Goal: Task Accomplishment & Management: Manage account settings

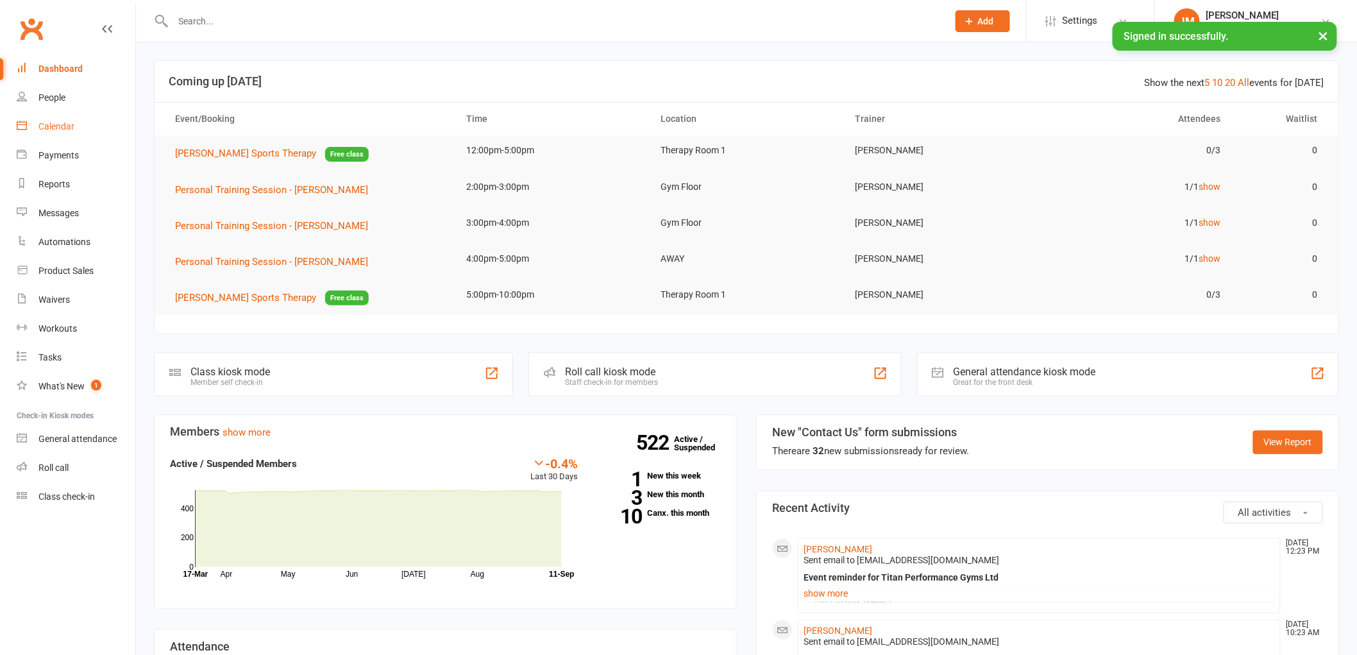
click at [62, 137] on link "Calendar" at bounding box center [76, 126] width 119 height 29
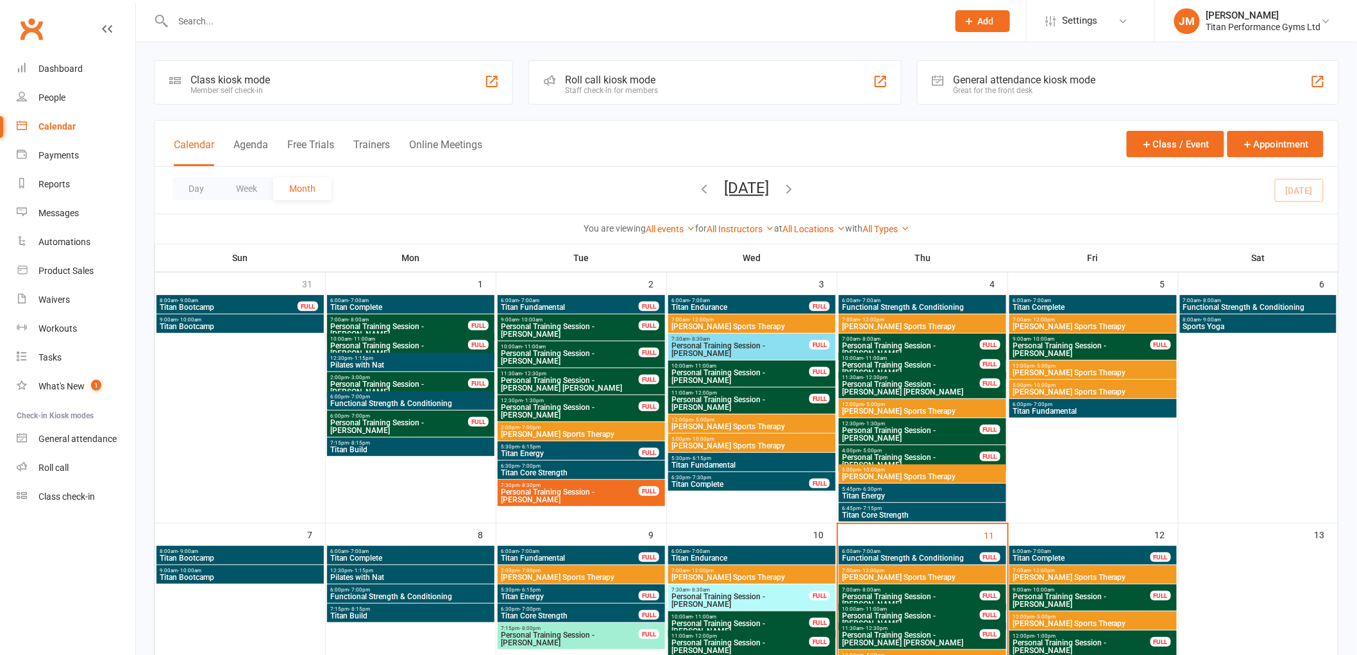
click at [759, 223] on div "All Instructors [PERSON_NAME] [PERSON_NAME] [PERSON_NAME] [PERSON_NAME] [PERSON…" at bounding box center [740, 229] width 67 height 14
click at [753, 233] on link "All Instructors" at bounding box center [740, 229] width 67 height 10
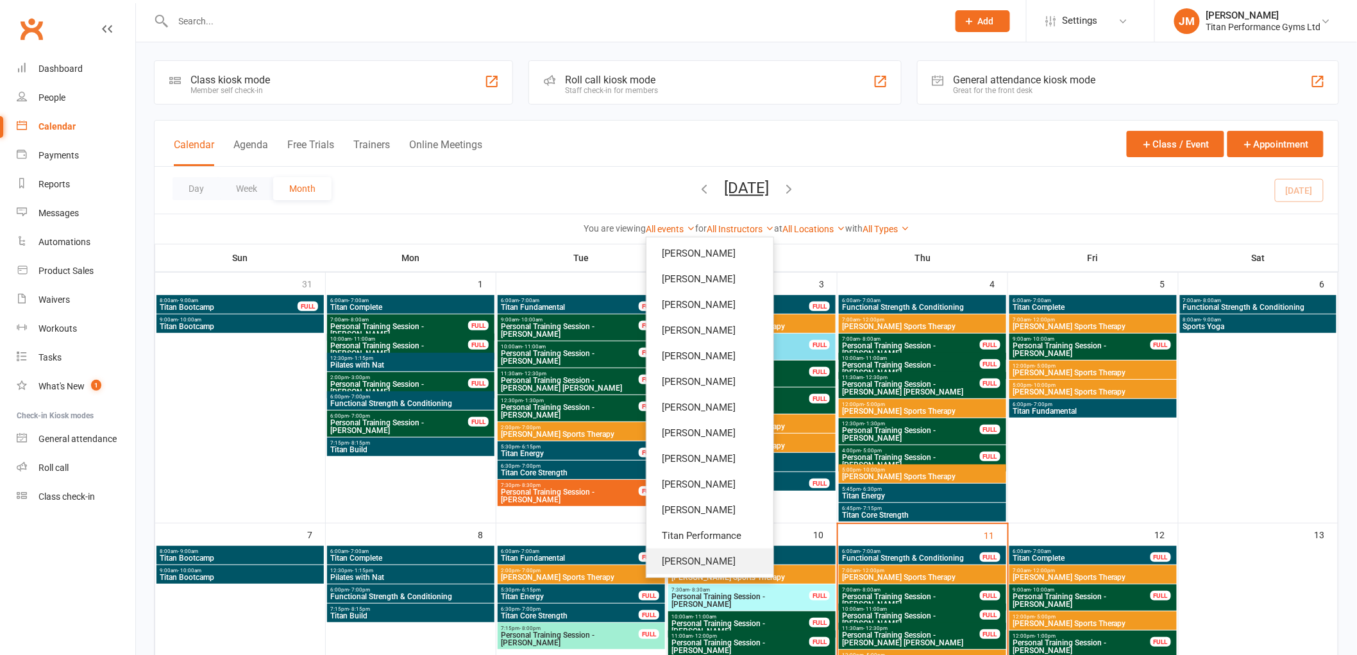
drag, startPoint x: 700, startPoint y: 565, endPoint x: 693, endPoint y: 568, distance: 7.5
click at [700, 566] on link "[PERSON_NAME]" at bounding box center [710, 561] width 127 height 26
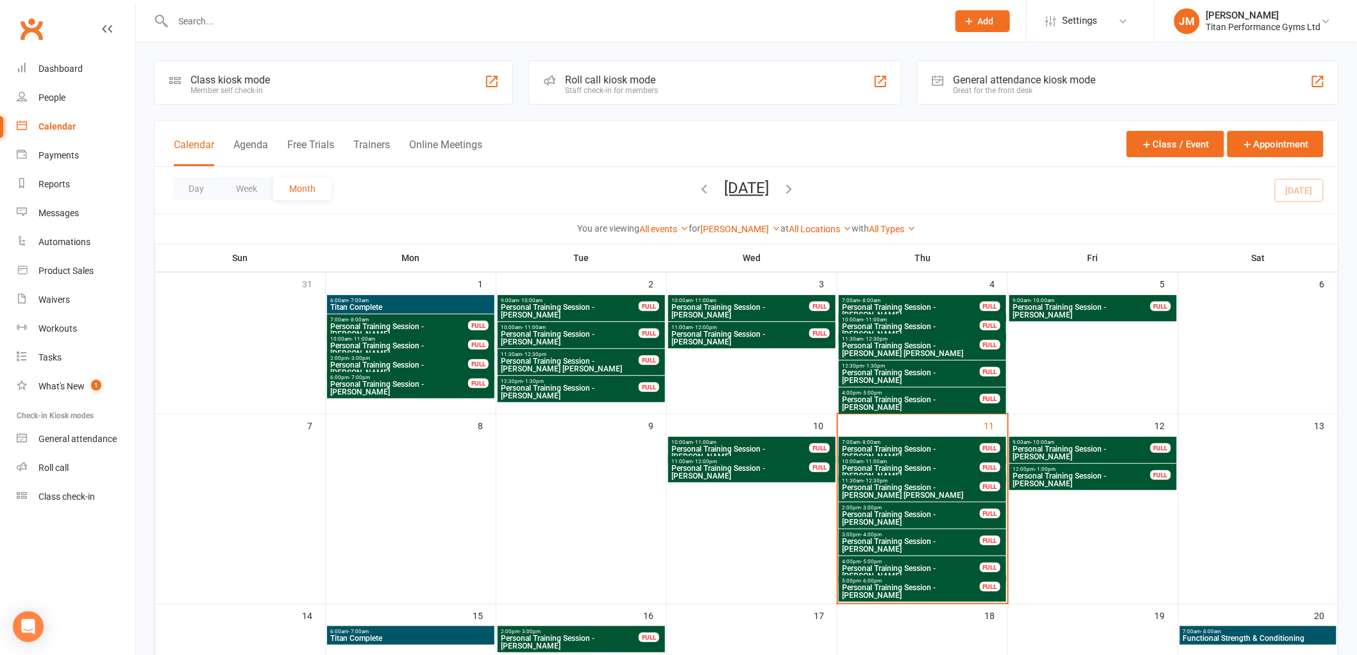
click at [563, 19] on input "text" at bounding box center [554, 21] width 770 height 18
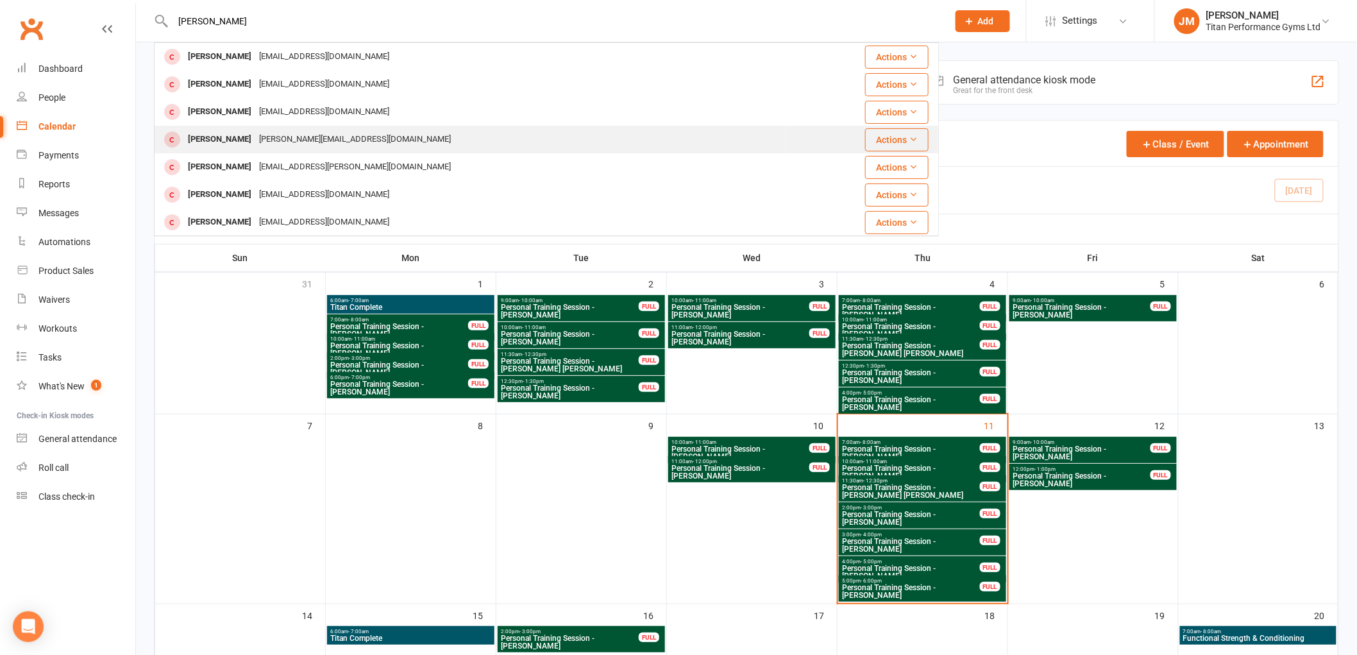
type input "[PERSON_NAME]"
click at [316, 146] on div "[PERSON_NAME][EMAIL_ADDRESS][DOMAIN_NAME]" at bounding box center [354, 139] width 199 height 19
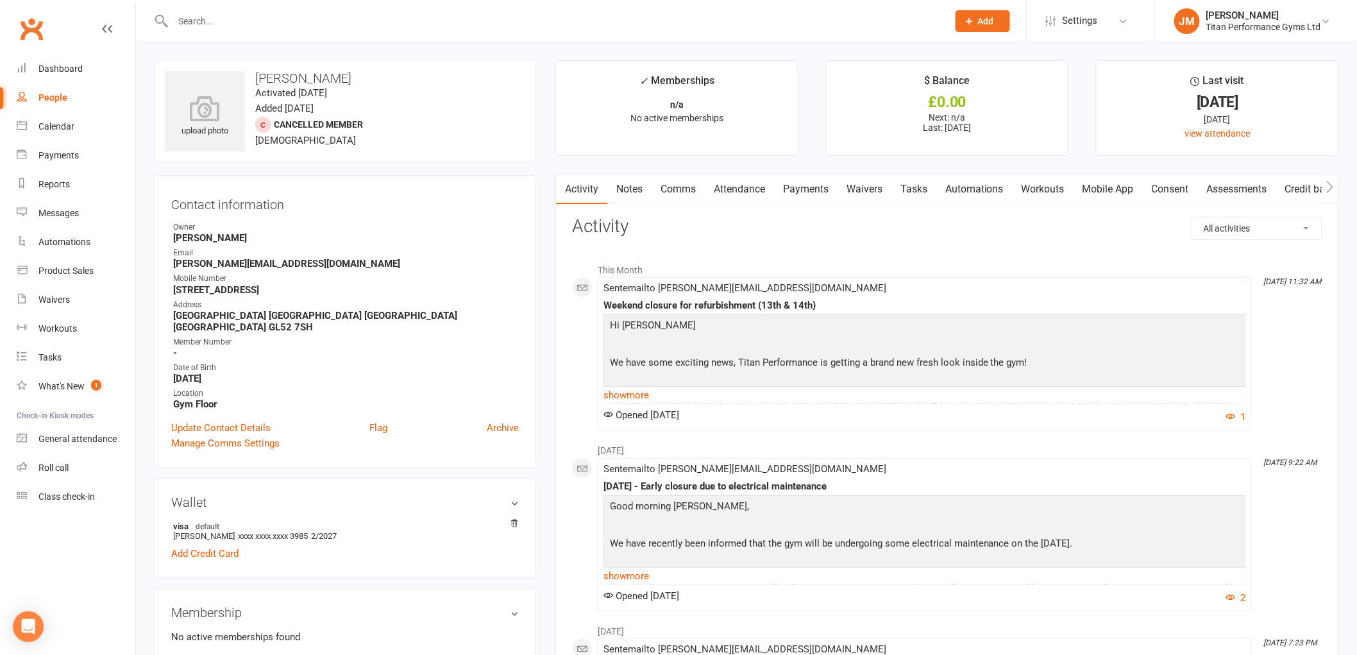
click at [823, 185] on link "Payments" at bounding box center [806, 189] width 64 height 30
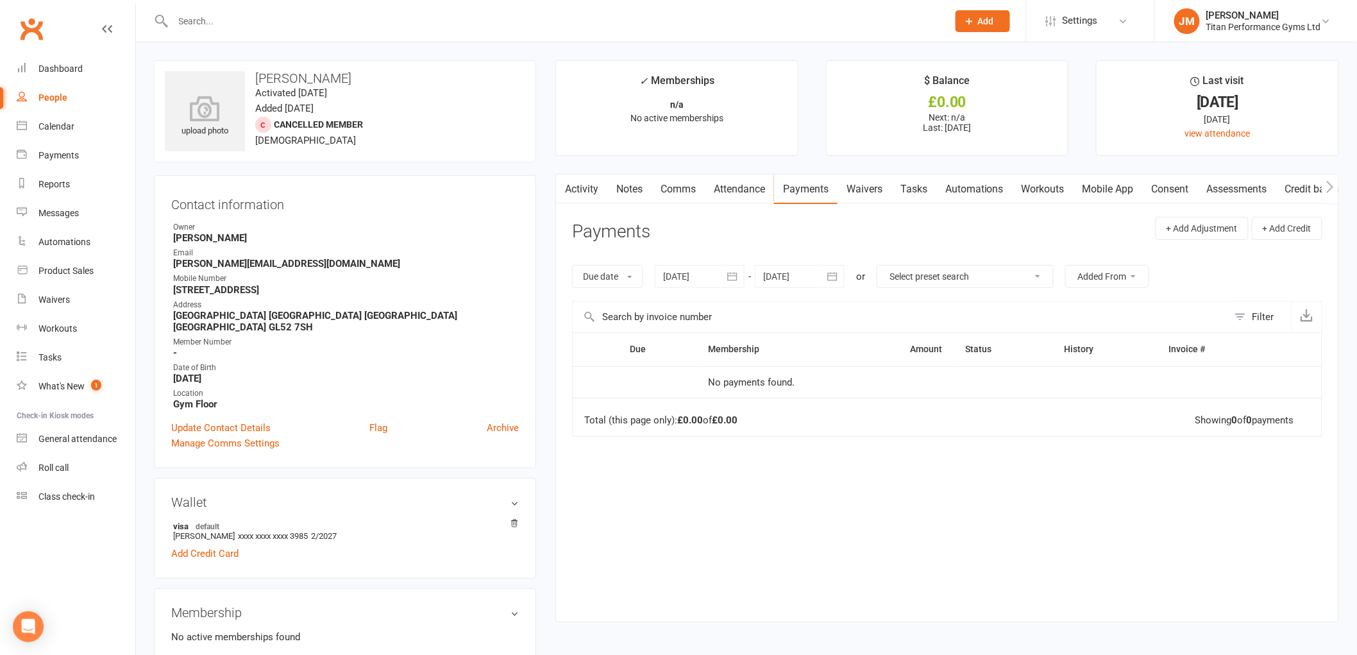
click at [606, 184] on link "Activity" at bounding box center [581, 189] width 51 height 30
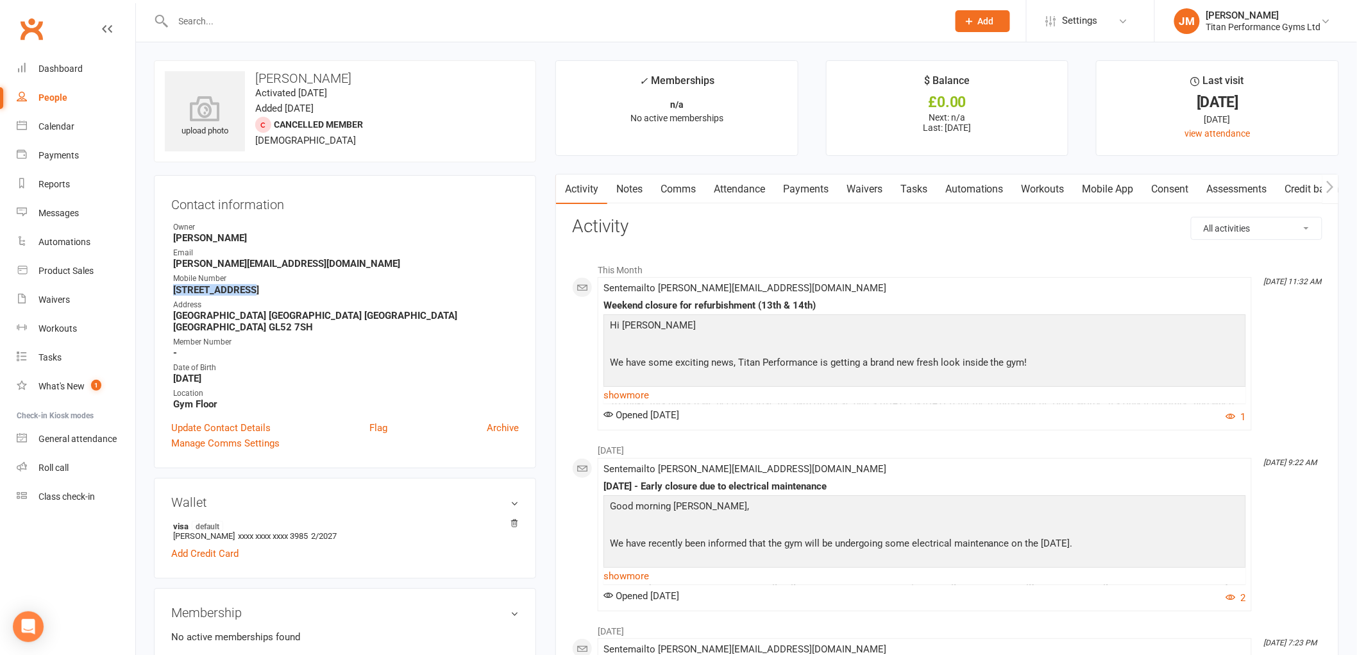
drag, startPoint x: 267, startPoint y: 289, endPoint x: 158, endPoint y: 293, distance: 109.1
click at [159, 293] on div "Contact information Owner [PERSON_NAME] Email [EMAIL_ADDRESS][DOMAIN_NAME] Mobi…" at bounding box center [345, 321] width 382 height 293
click at [286, 373] on strong "[DATE]" at bounding box center [346, 379] width 346 height 12
click at [828, 194] on link "Payments" at bounding box center [806, 189] width 64 height 30
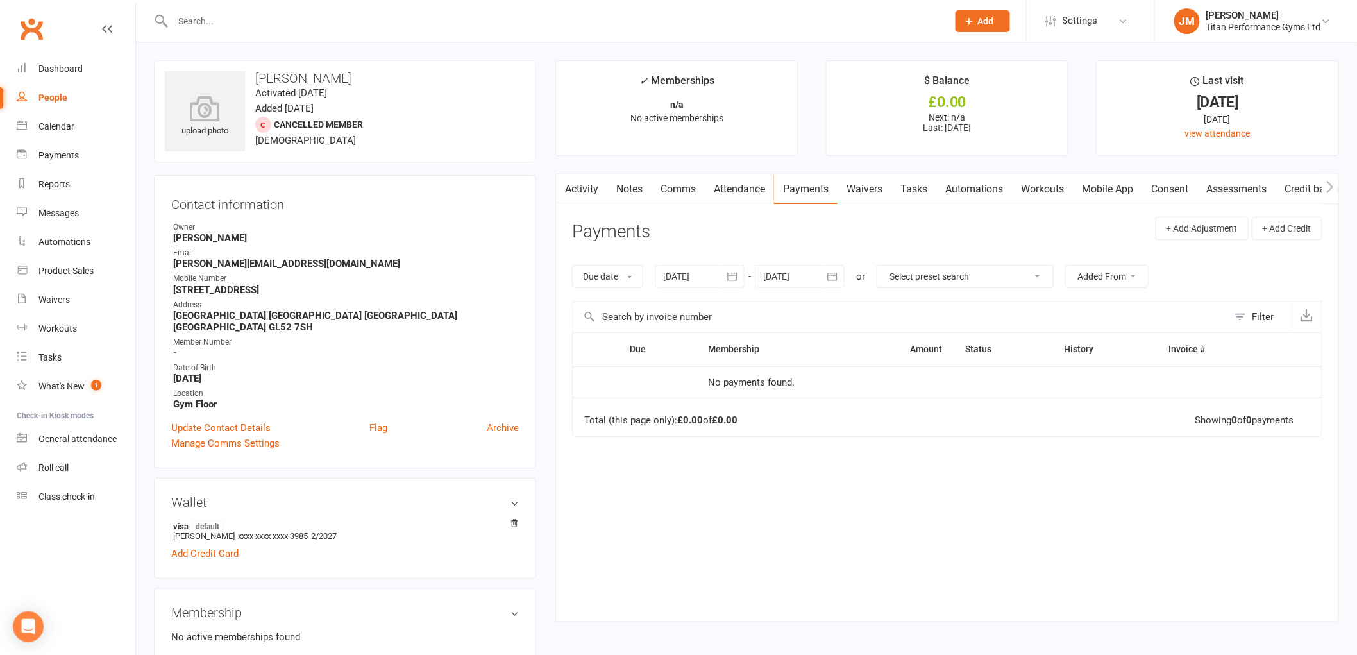
click at [691, 274] on div at bounding box center [700, 276] width 90 height 23
click at [684, 300] on button "button" at bounding box center [676, 307] width 28 height 23
click at [684, 301] on button "button" at bounding box center [676, 307] width 28 height 23
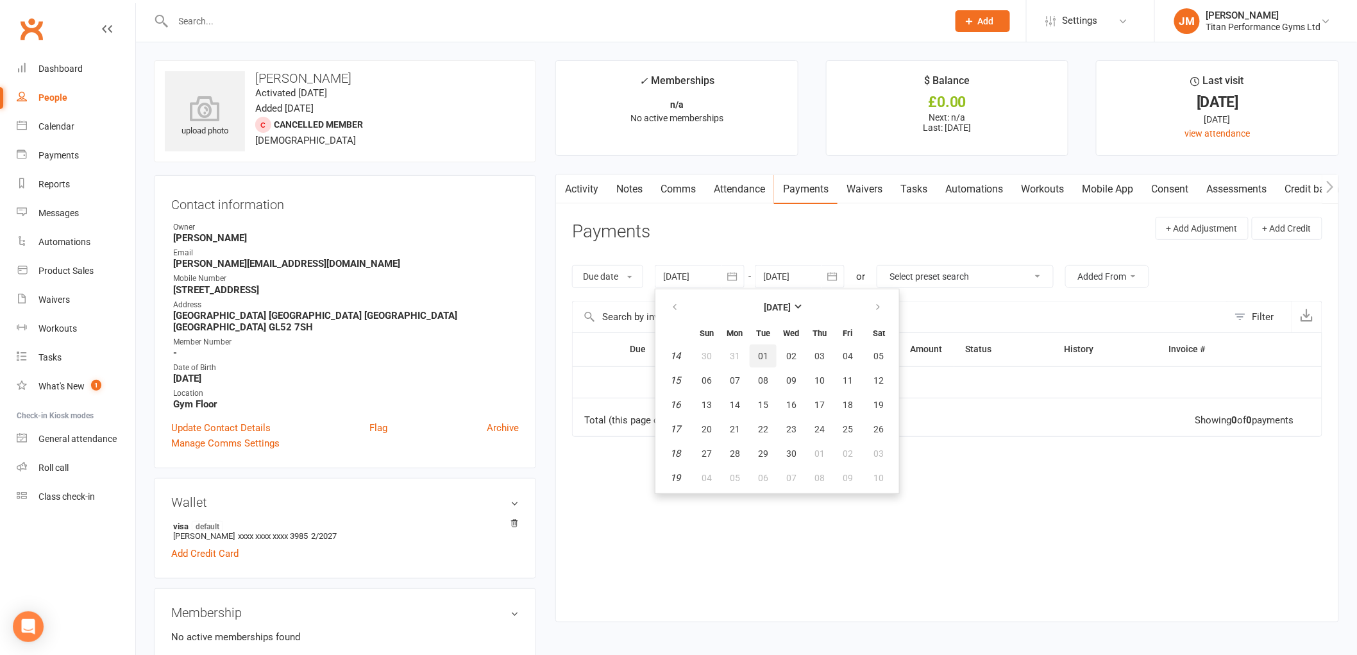
click at [765, 357] on span "01" at bounding box center [763, 356] width 10 height 10
type input "[DATE]"
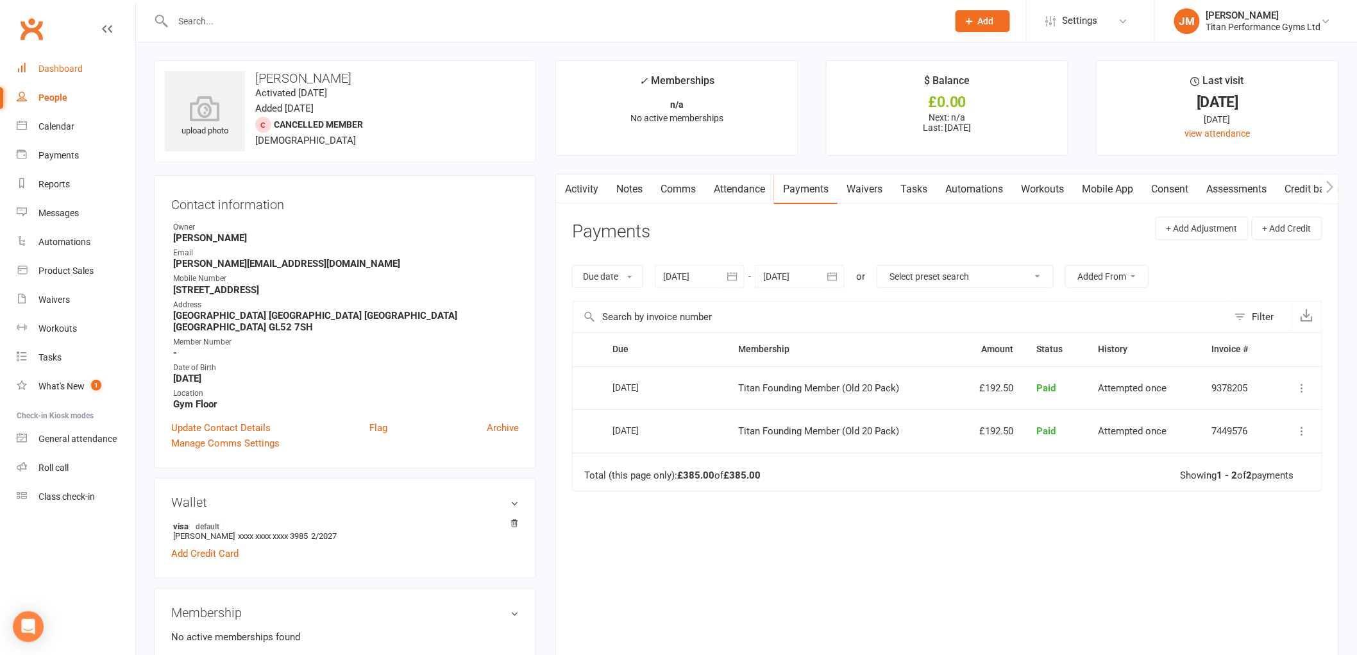
click at [53, 64] on div "Dashboard" at bounding box center [60, 69] width 44 height 10
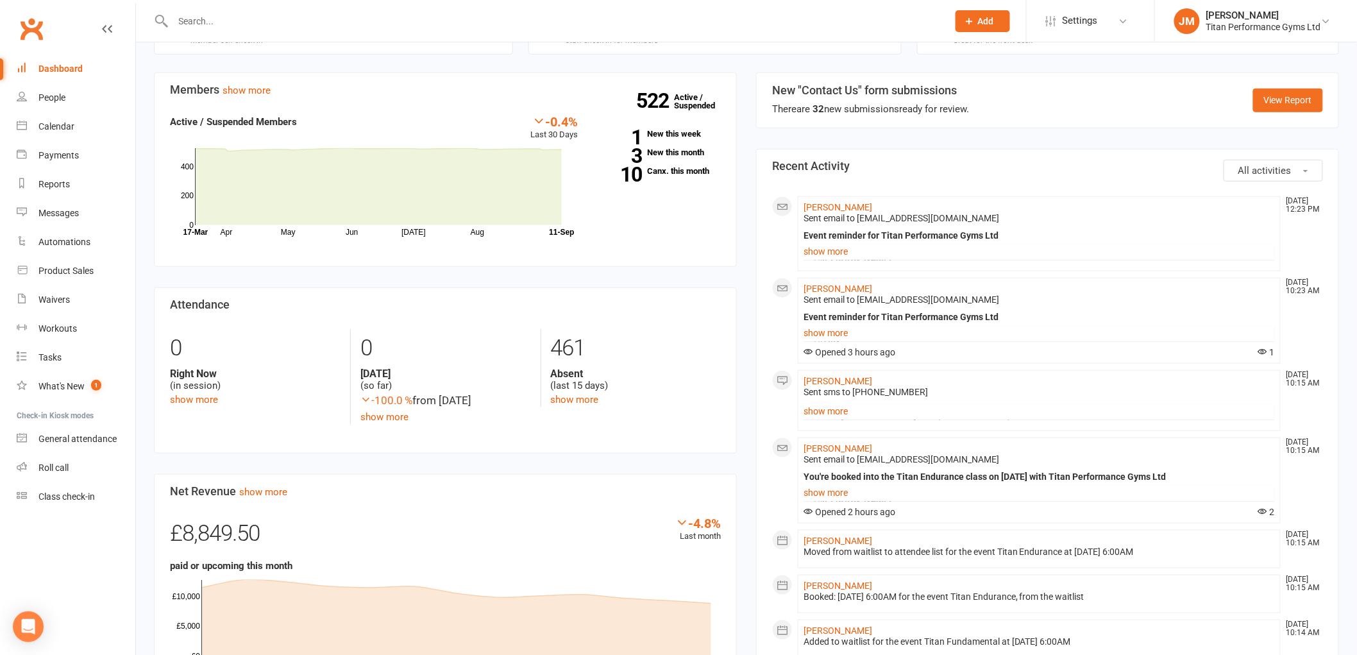
scroll to position [356, 0]
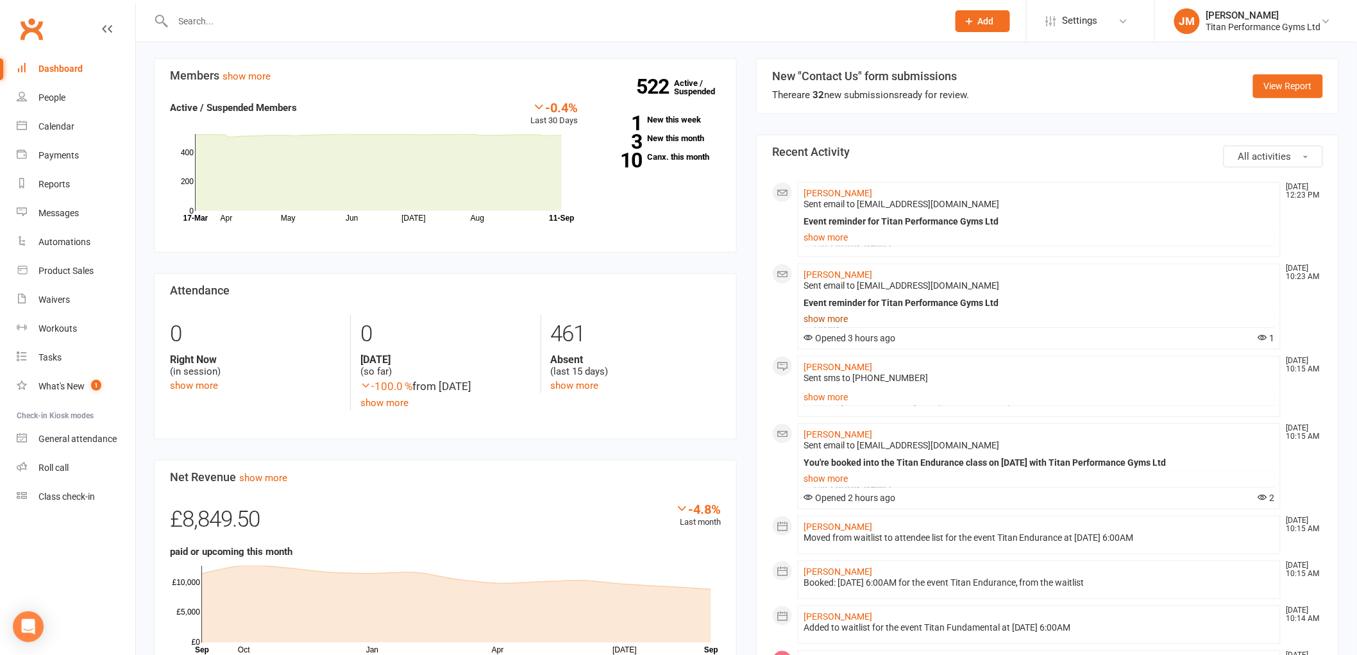
click at [822, 319] on link "show more" at bounding box center [1039, 319] width 471 height 18
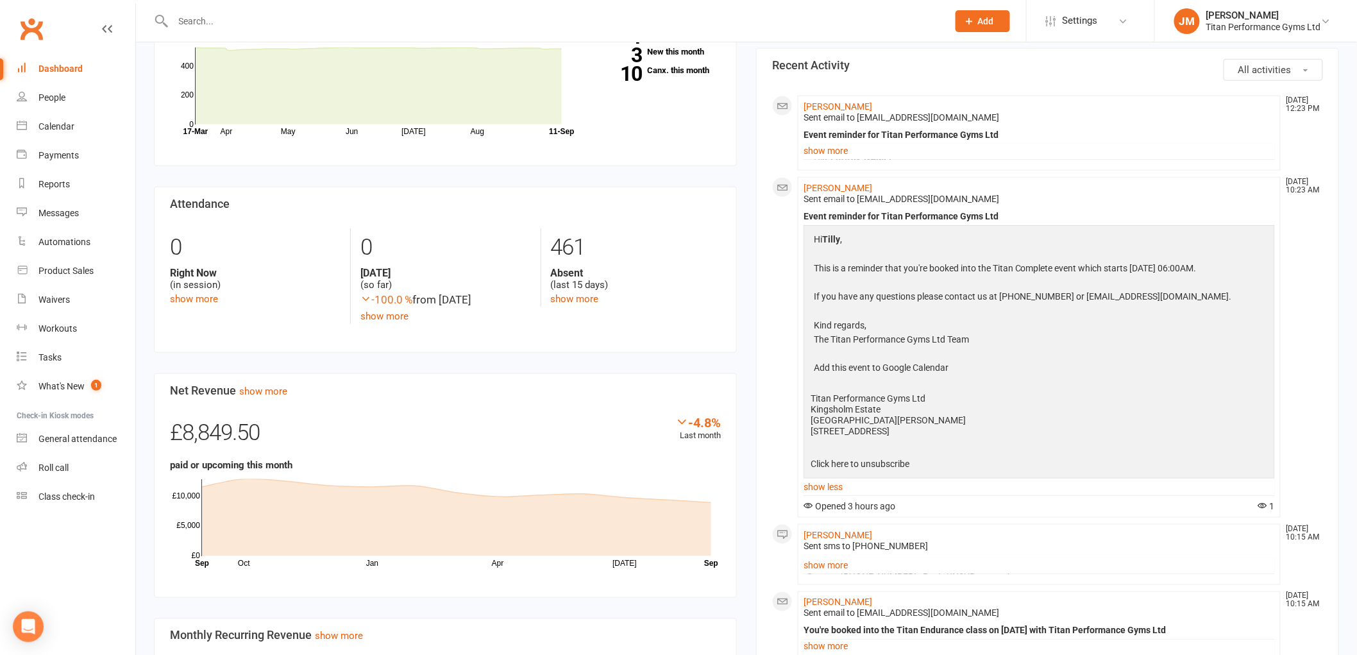
scroll to position [641, 0]
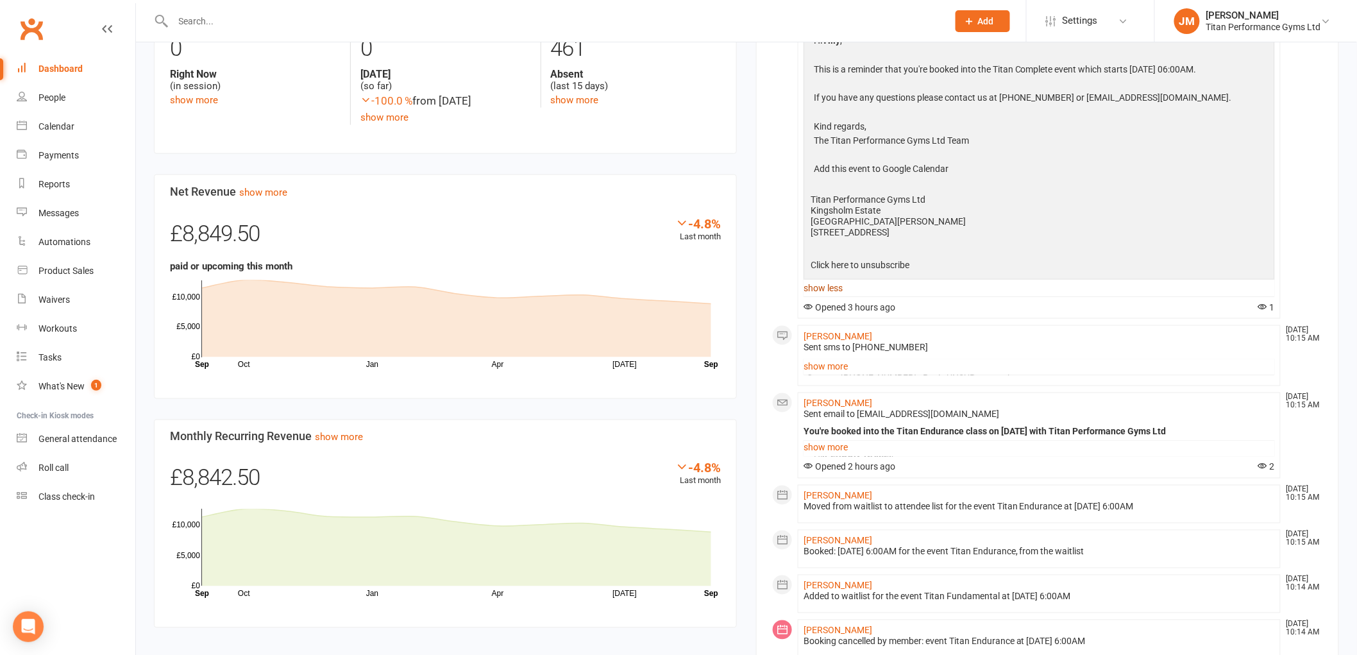
click at [838, 297] on link "show less" at bounding box center [1039, 288] width 471 height 18
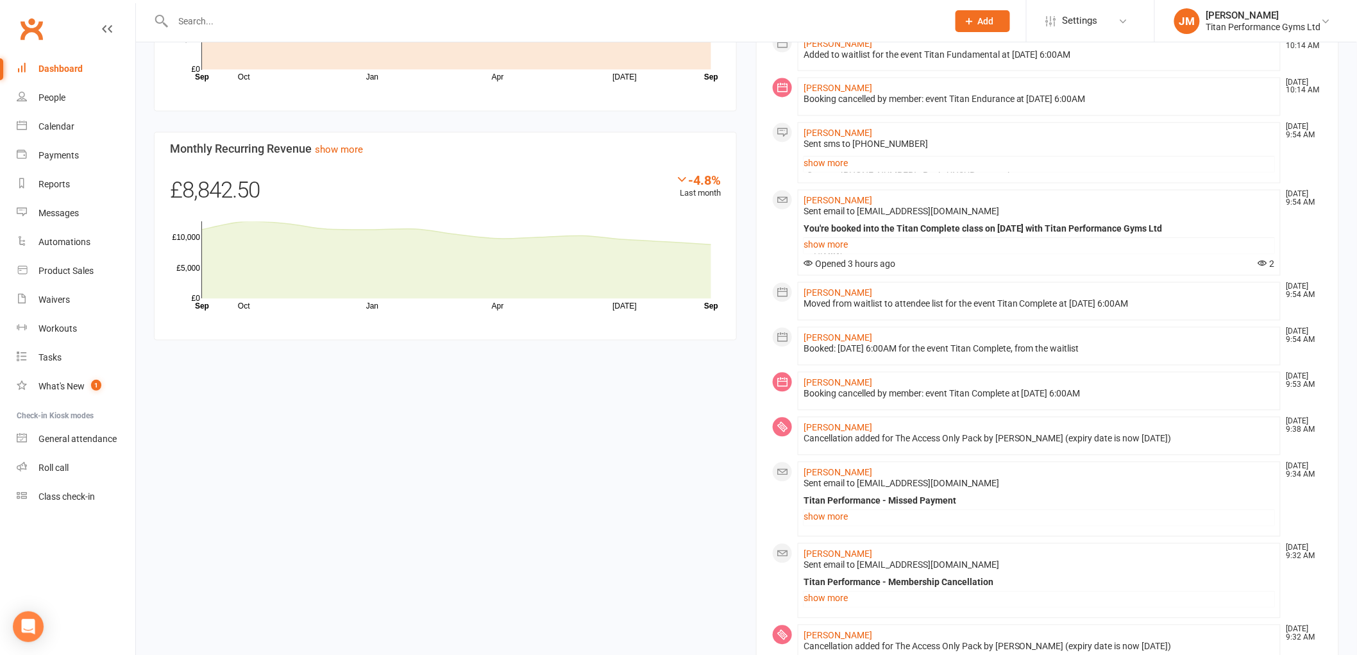
scroll to position [904, 0]
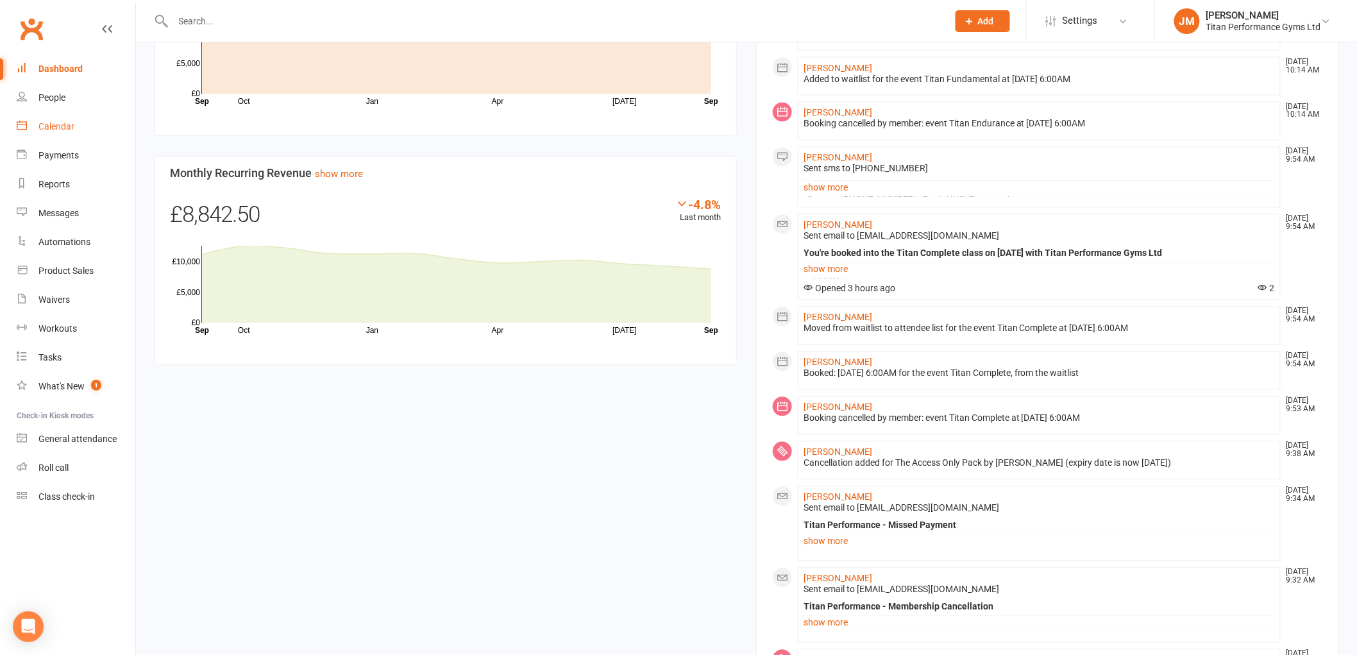
click at [66, 131] on div "Calendar" at bounding box center [56, 126] width 36 height 10
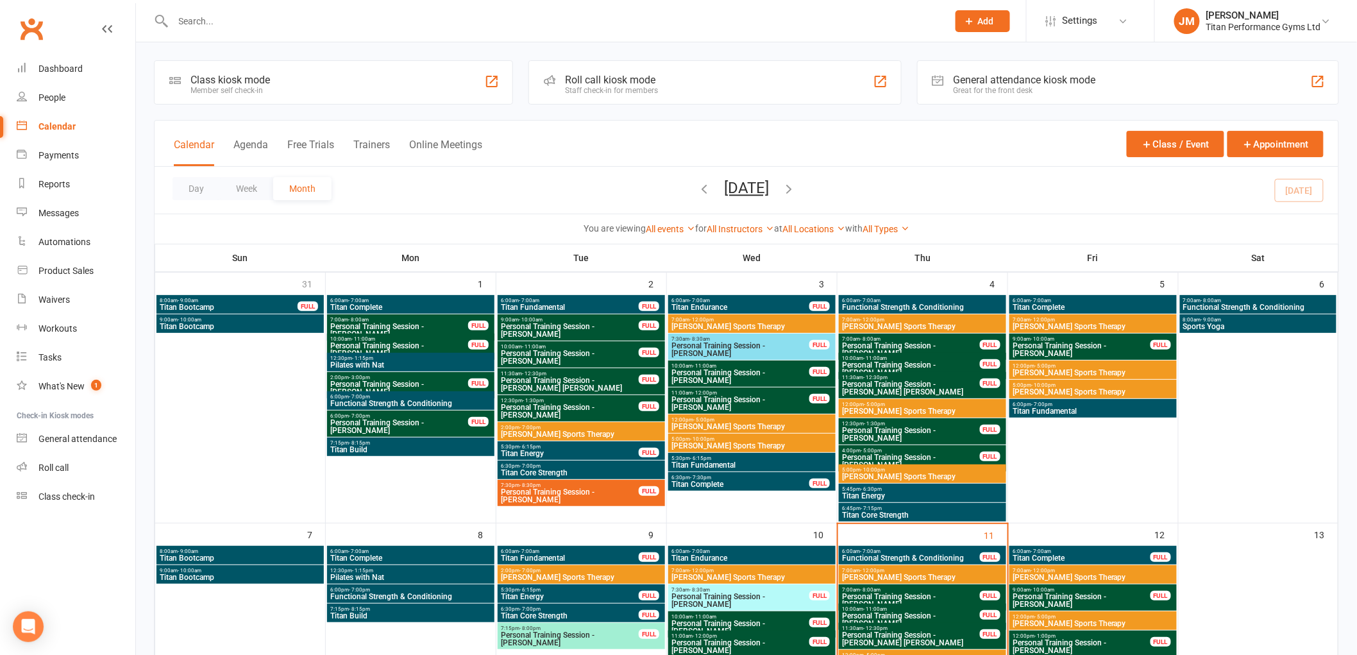
click at [267, 4] on div at bounding box center [546, 21] width 785 height 42
click at [264, 15] on input "text" at bounding box center [554, 21] width 770 height 18
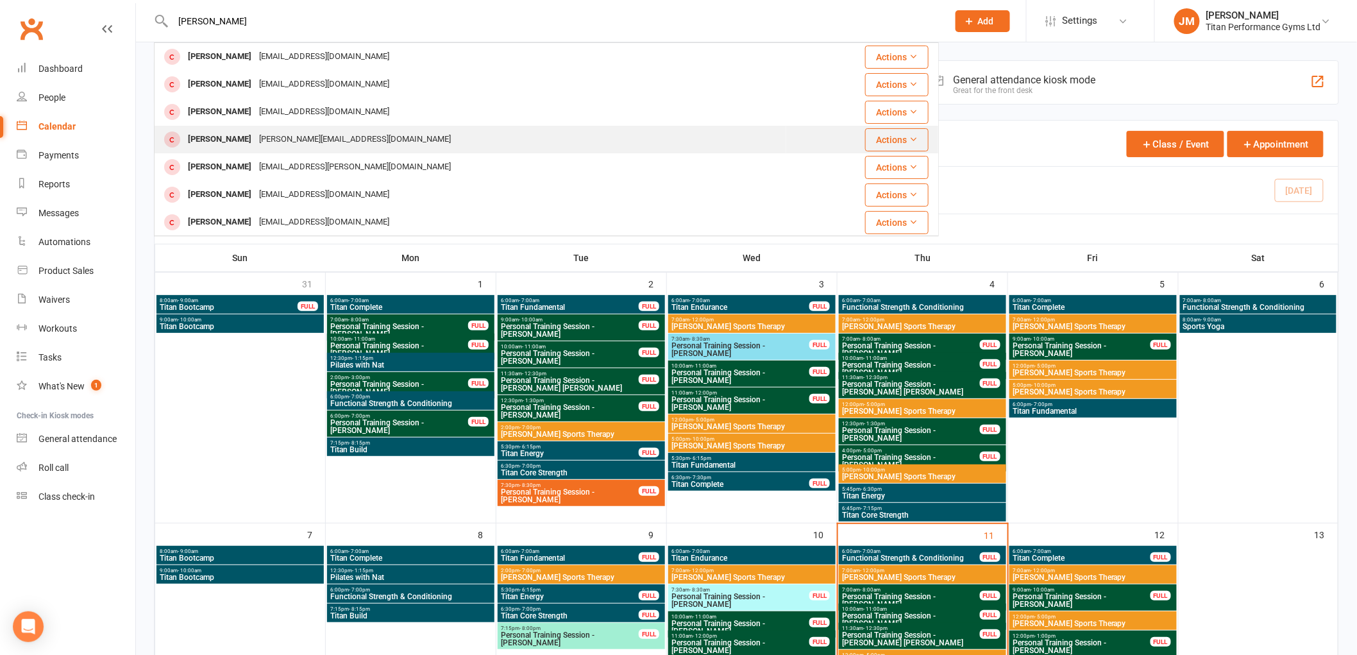
type input "[PERSON_NAME]"
click at [255, 142] on div "[PERSON_NAME][EMAIL_ADDRESS][DOMAIN_NAME]" at bounding box center [354, 139] width 199 height 19
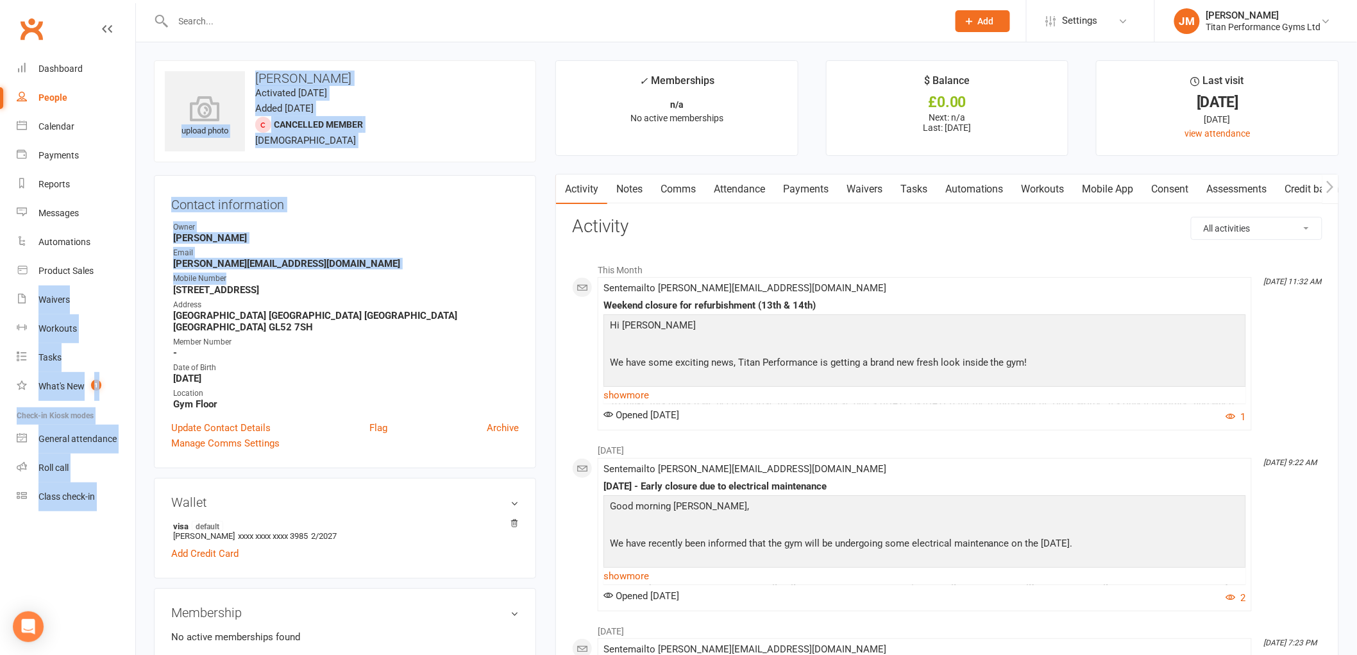
drag, startPoint x: 360, startPoint y: 272, endPoint x: 215, endPoint y: 260, distance: 145.5
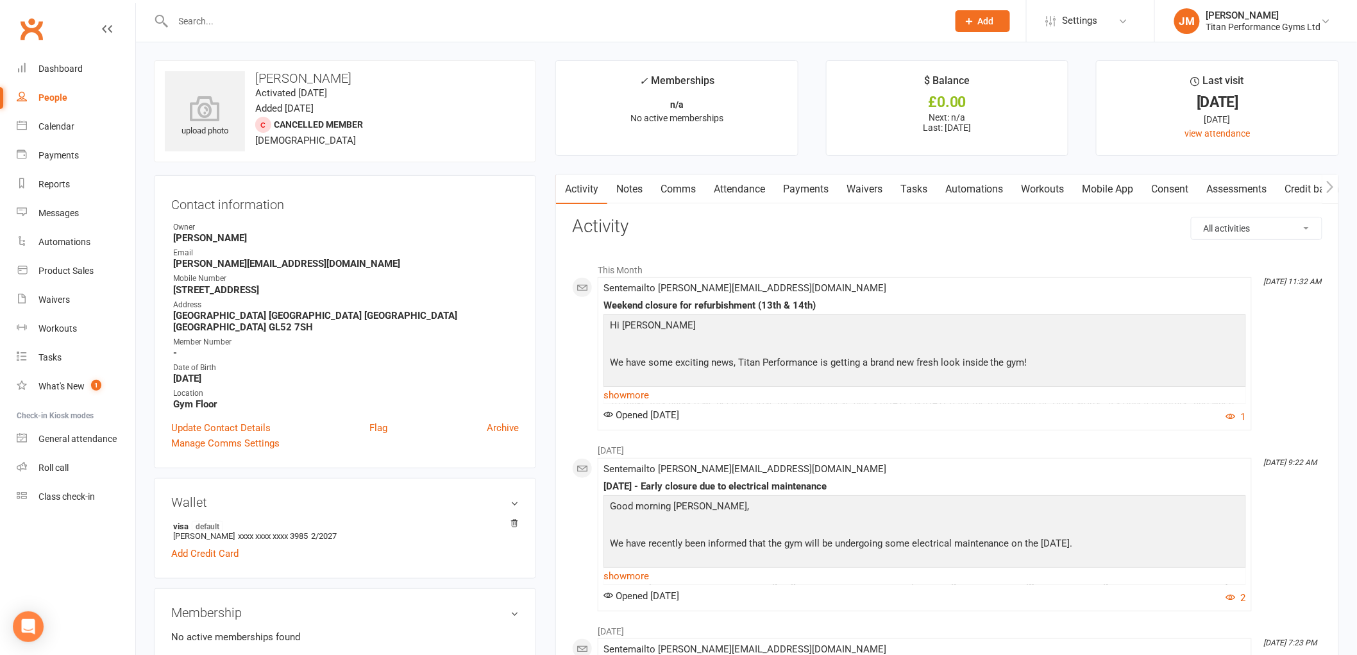
drag, startPoint x: 259, startPoint y: 253, endPoint x: 336, endPoint y: 264, distance: 77.7
click at [260, 253] on div "Email" at bounding box center [346, 253] width 346 height 12
drag, startPoint x: 360, startPoint y: 263, endPoint x: 161, endPoint y: 265, distance: 198.9
click at [161, 265] on div "Contact information Owner [PERSON_NAME] Email [EMAIL_ADDRESS][DOMAIN_NAME] Mobi…" at bounding box center [345, 321] width 382 height 293
copy strong "[PERSON_NAME][EMAIL_ADDRESS][DOMAIN_NAME]"
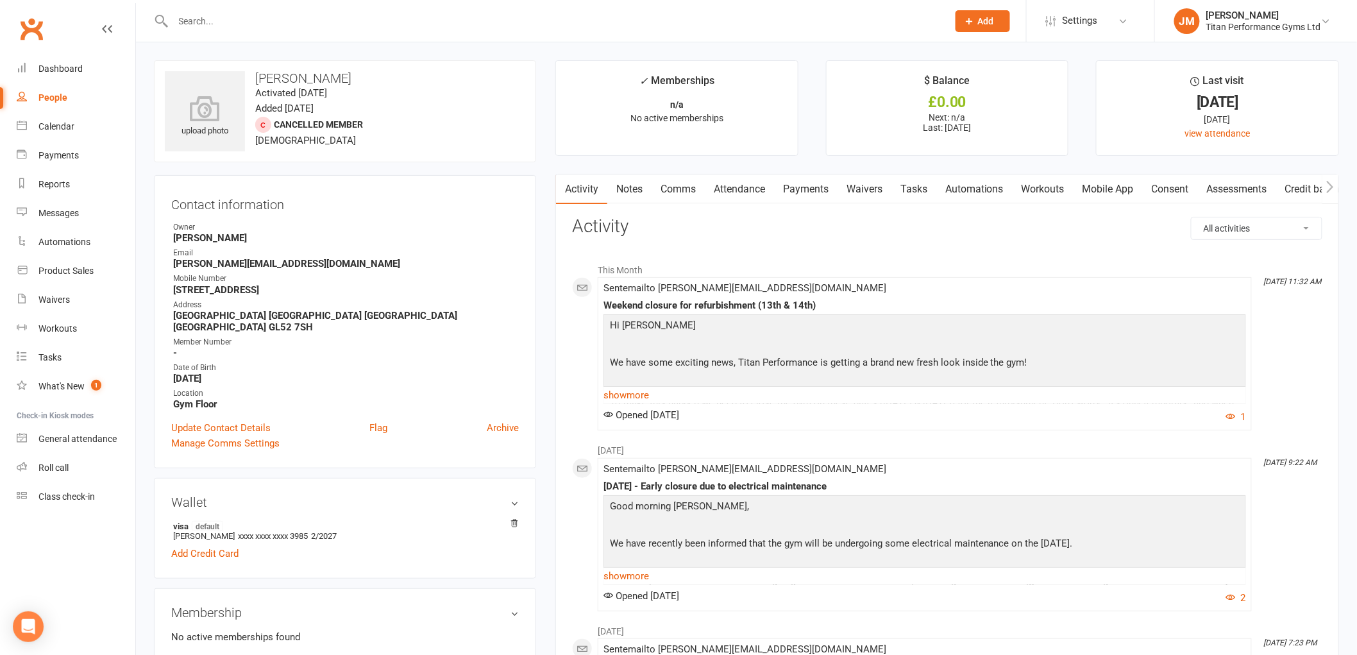
click at [264, 24] on input "text" at bounding box center [554, 21] width 770 height 18
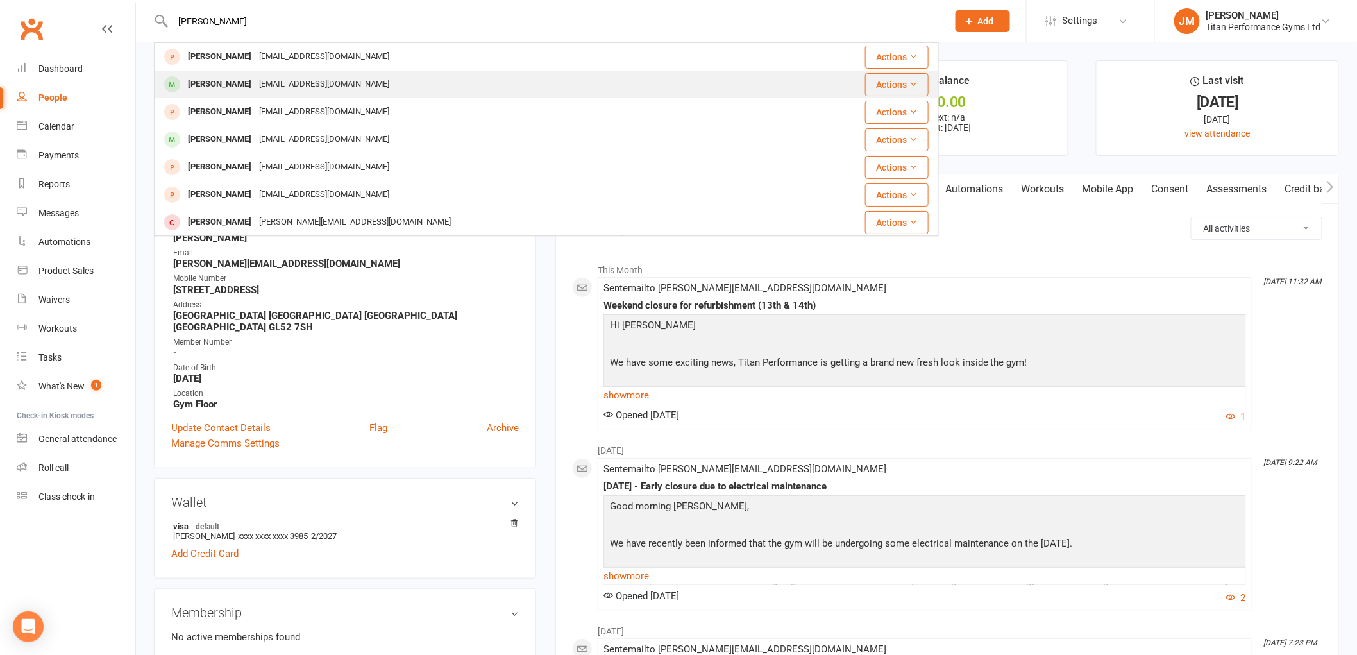
type input "[PERSON_NAME]"
click at [293, 81] on div "[EMAIL_ADDRESS][DOMAIN_NAME]" at bounding box center [324, 84] width 138 height 19
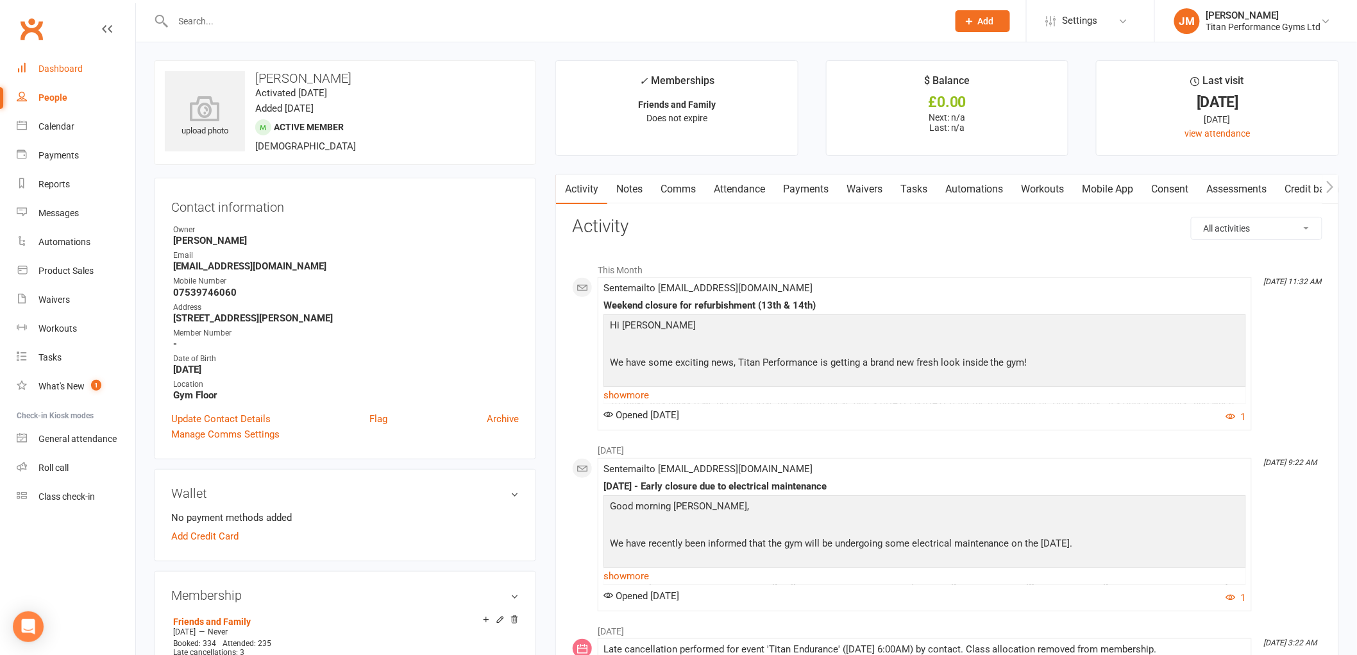
click at [49, 60] on link "Dashboard" at bounding box center [76, 69] width 119 height 29
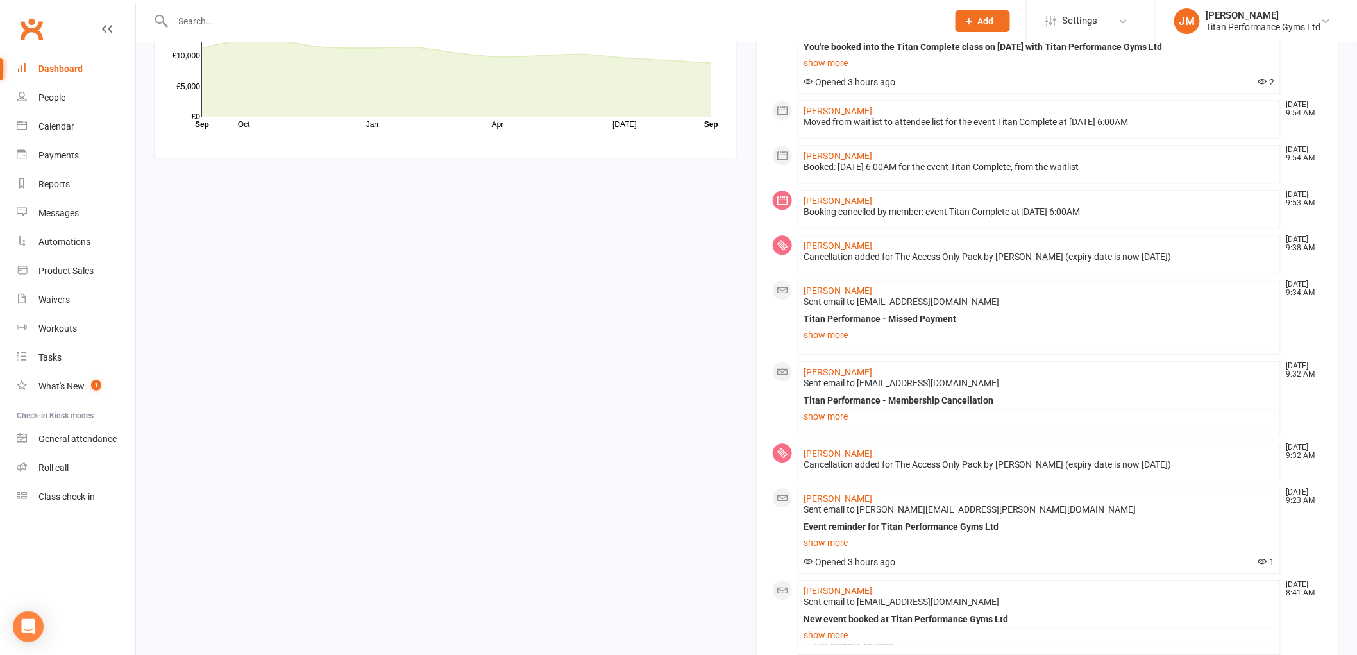
scroll to position [1140, 0]
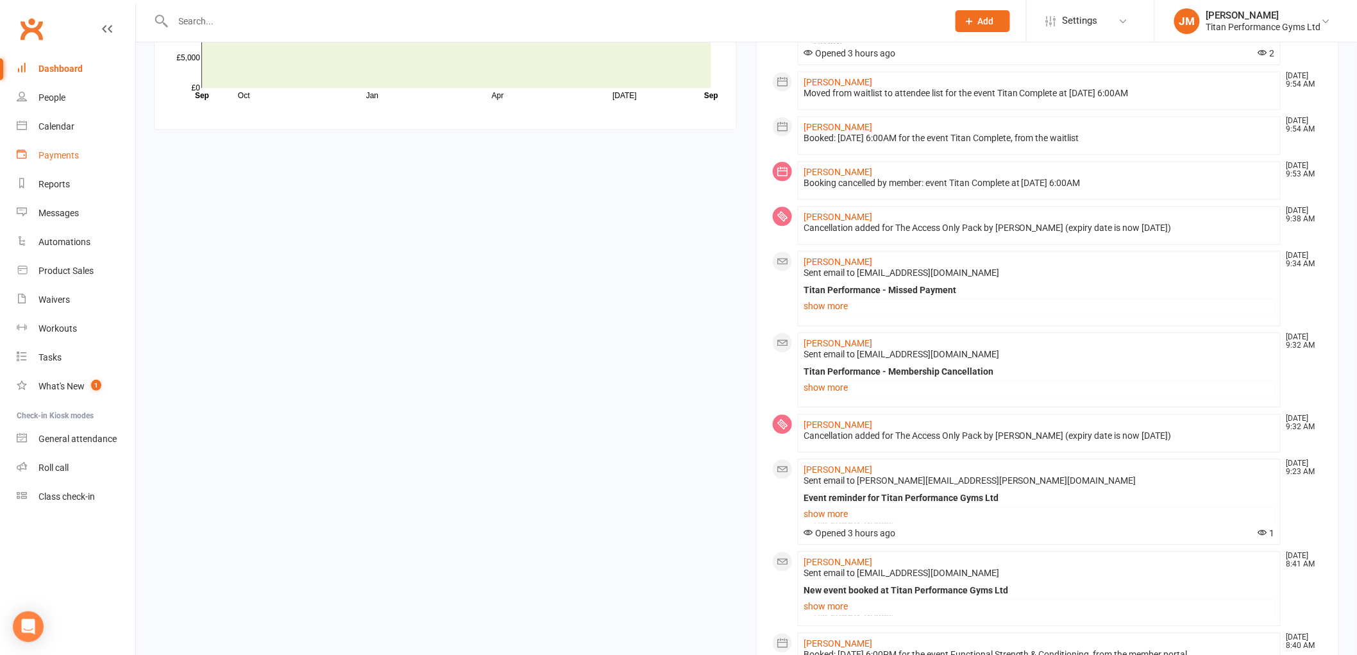
click at [67, 158] on div "Payments" at bounding box center [58, 155] width 40 height 10
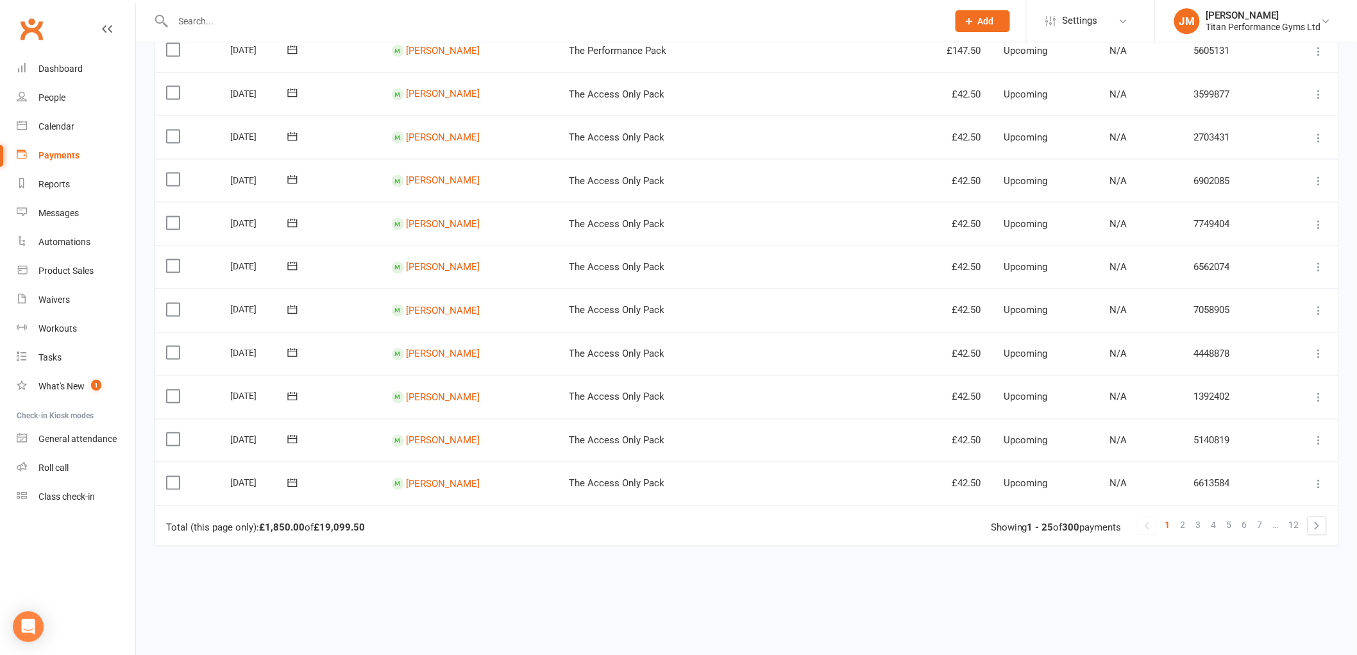
scroll to position [784, 0]
click at [1298, 523] on span "12" at bounding box center [1294, 525] width 10 height 18
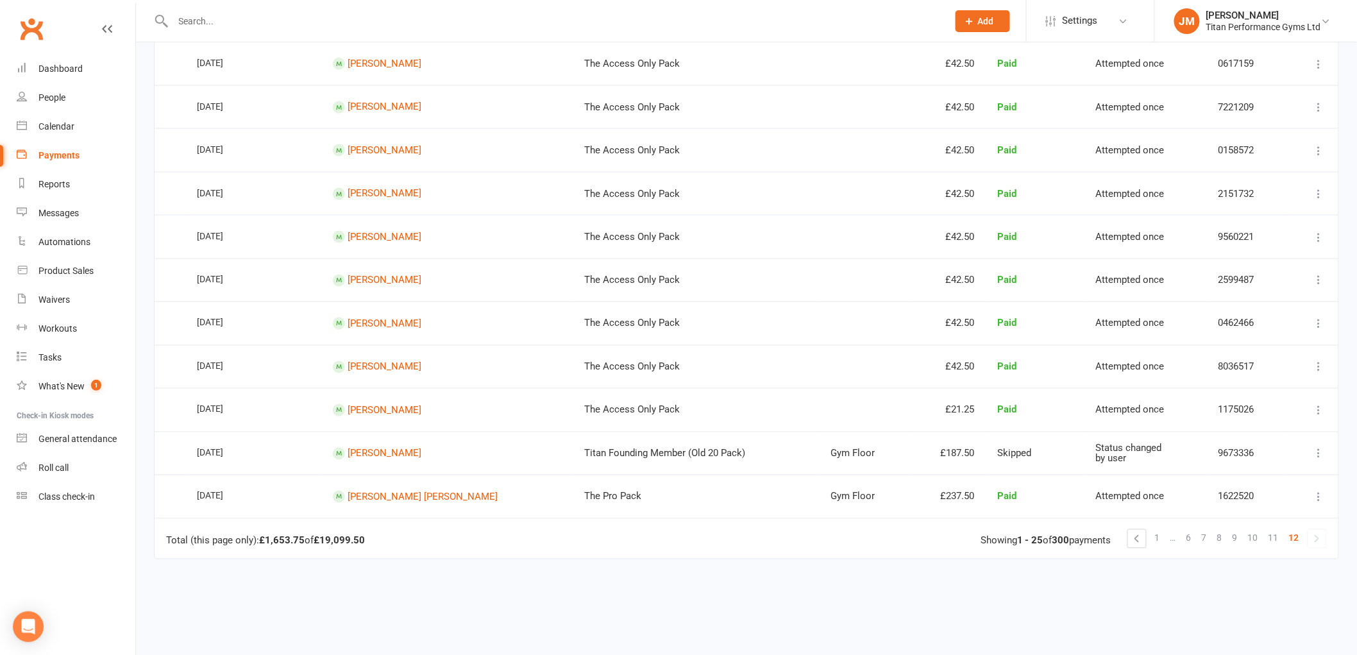
scroll to position [850, 0]
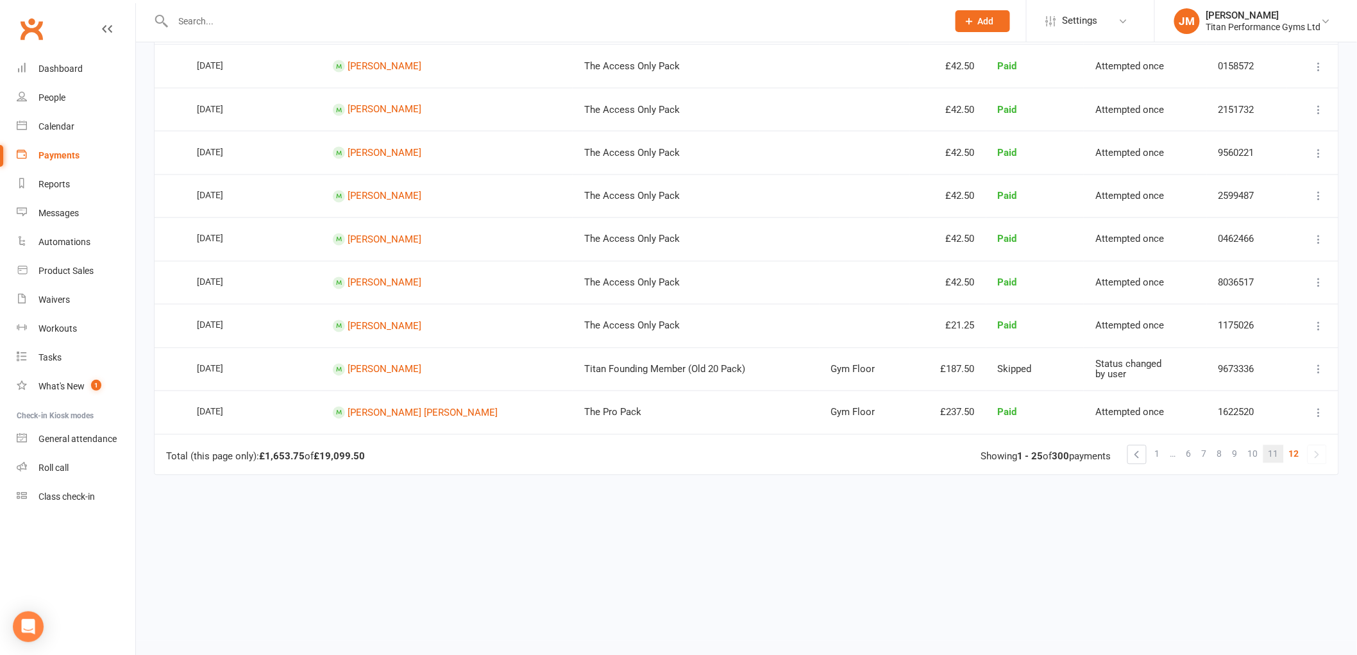
click at [1264, 450] on link "11" at bounding box center [1274, 454] width 21 height 18
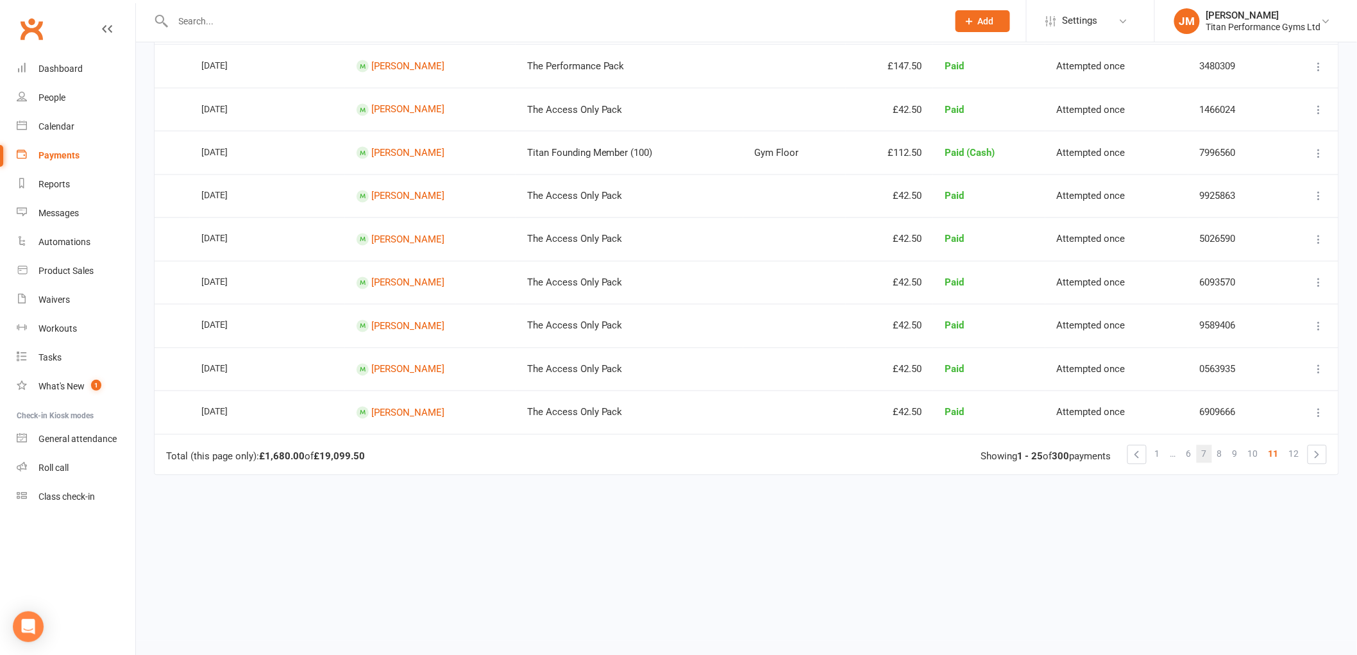
click at [1207, 451] on span "7" at bounding box center [1204, 454] width 5 height 18
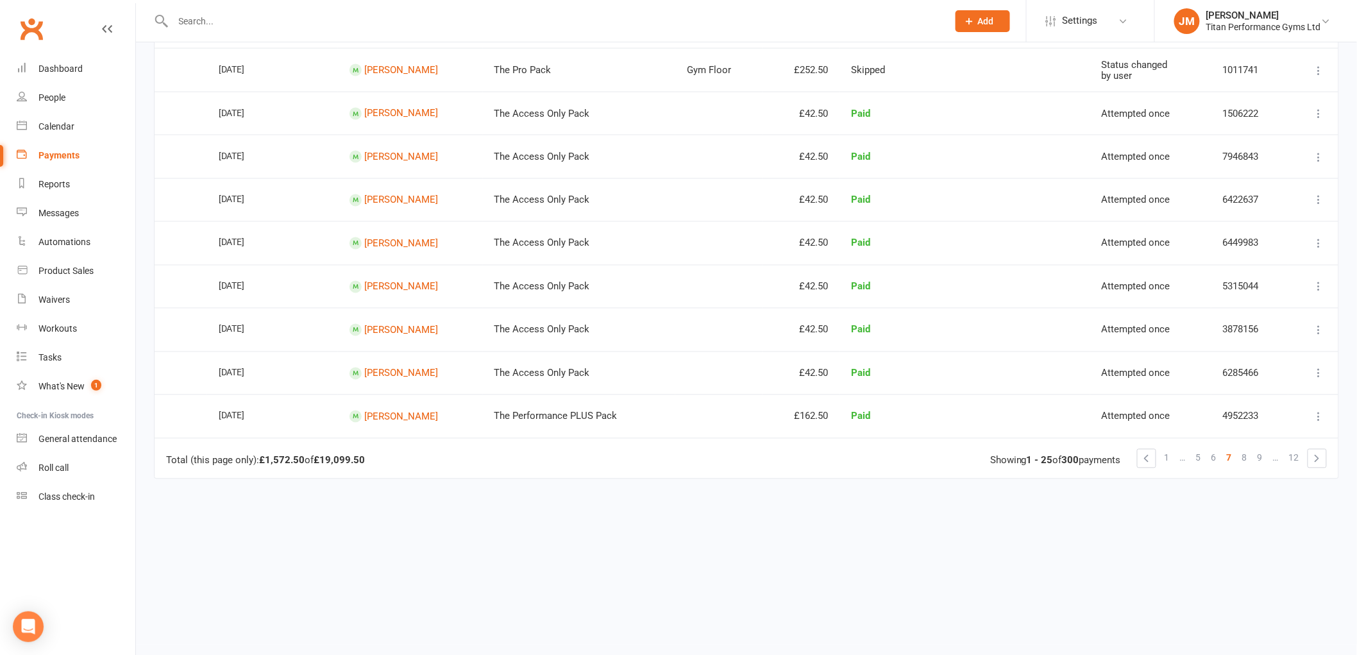
scroll to position [855, 0]
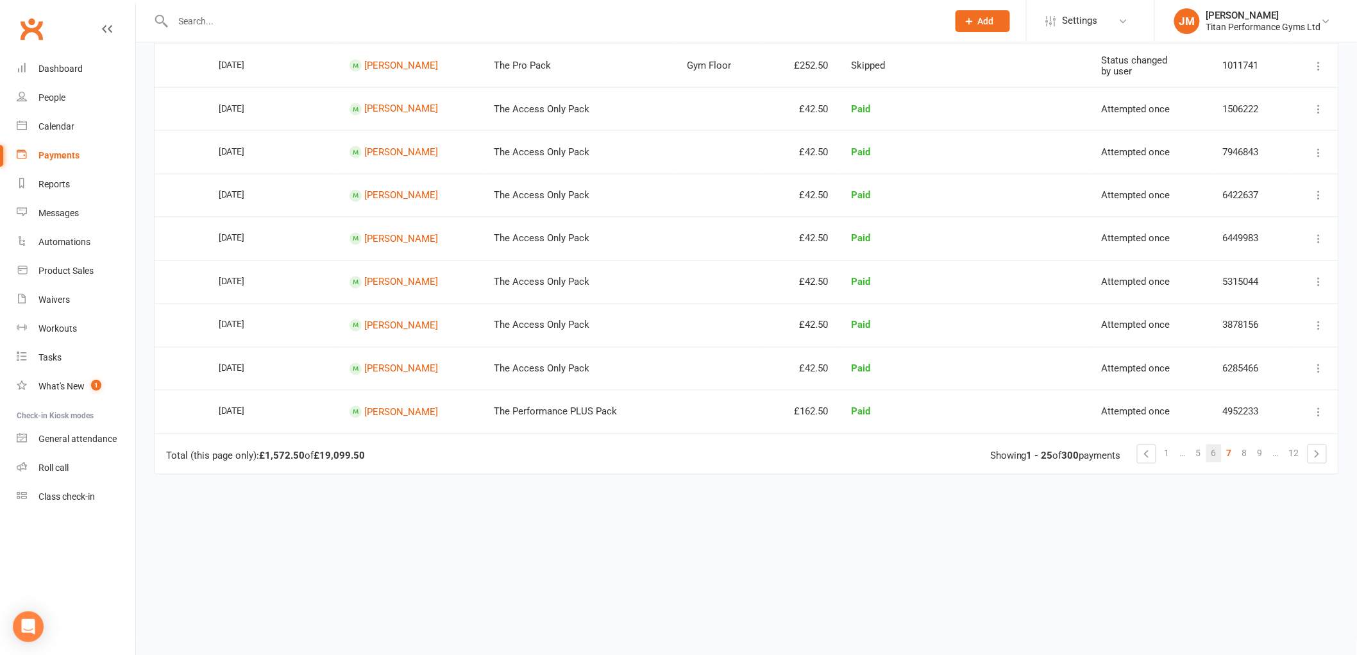
click at [1212, 450] on span "6" at bounding box center [1214, 454] width 5 height 18
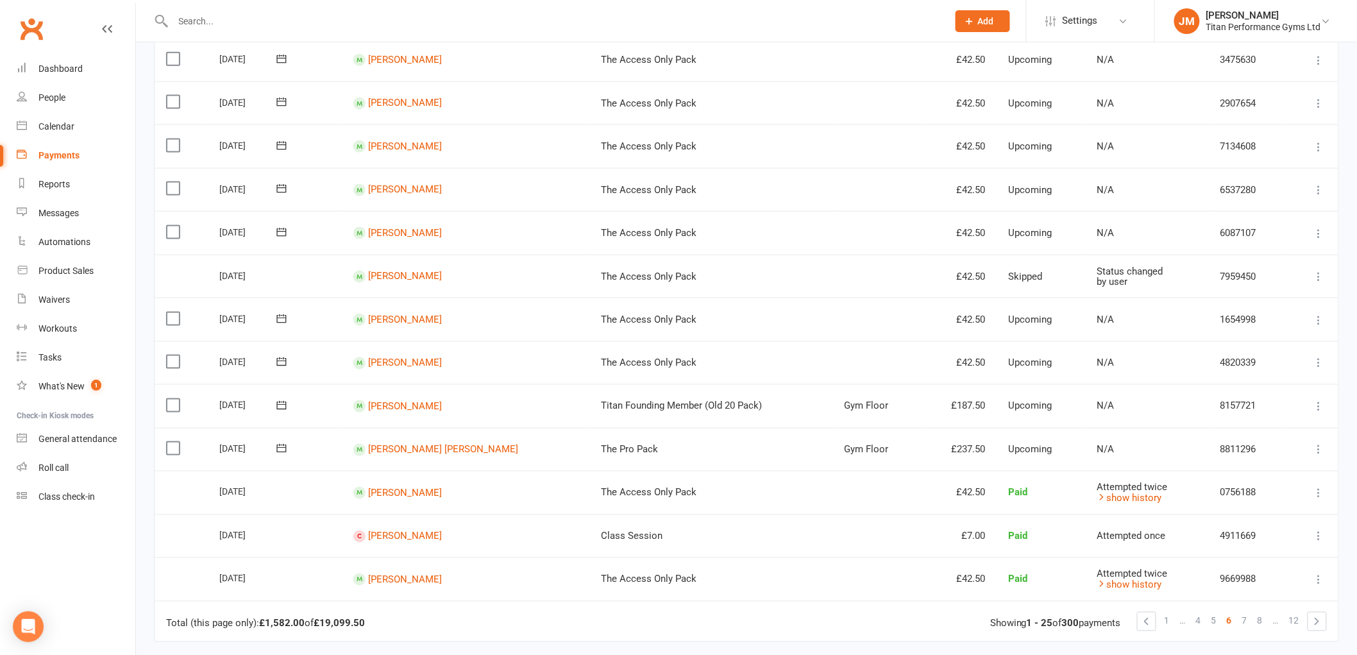
scroll to position [713, 0]
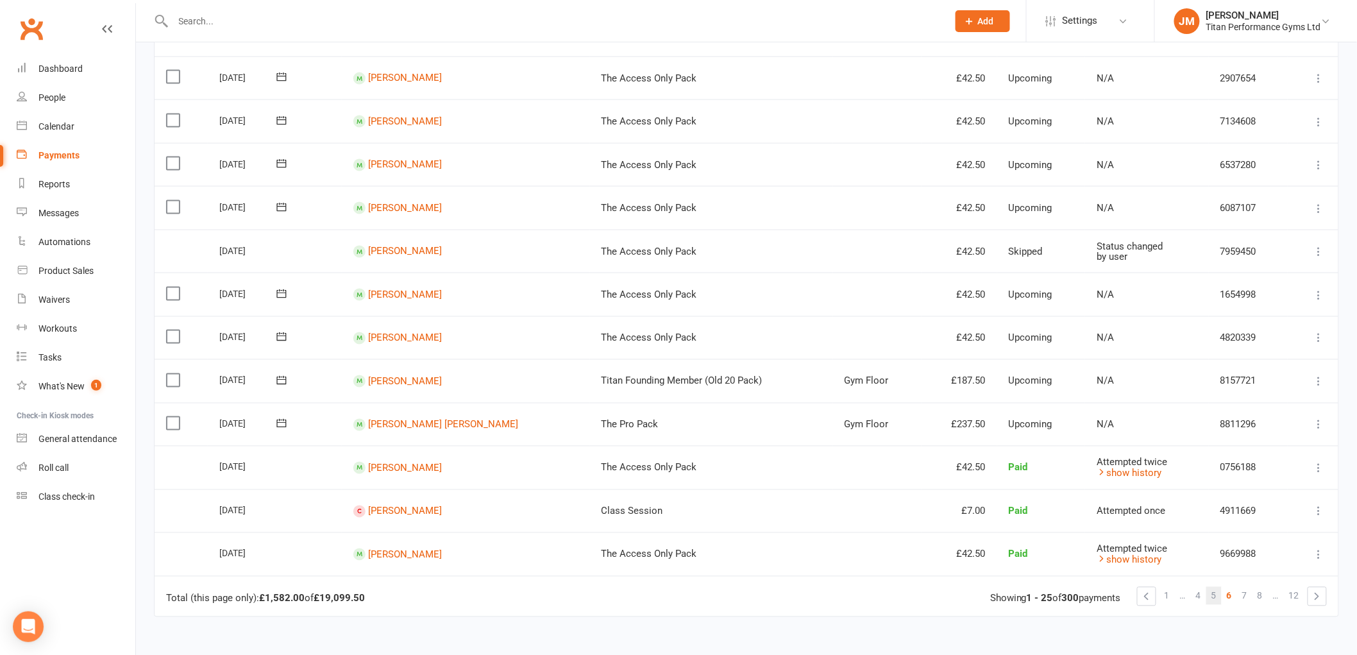
click at [1219, 598] on link "5" at bounding box center [1214, 596] width 15 height 18
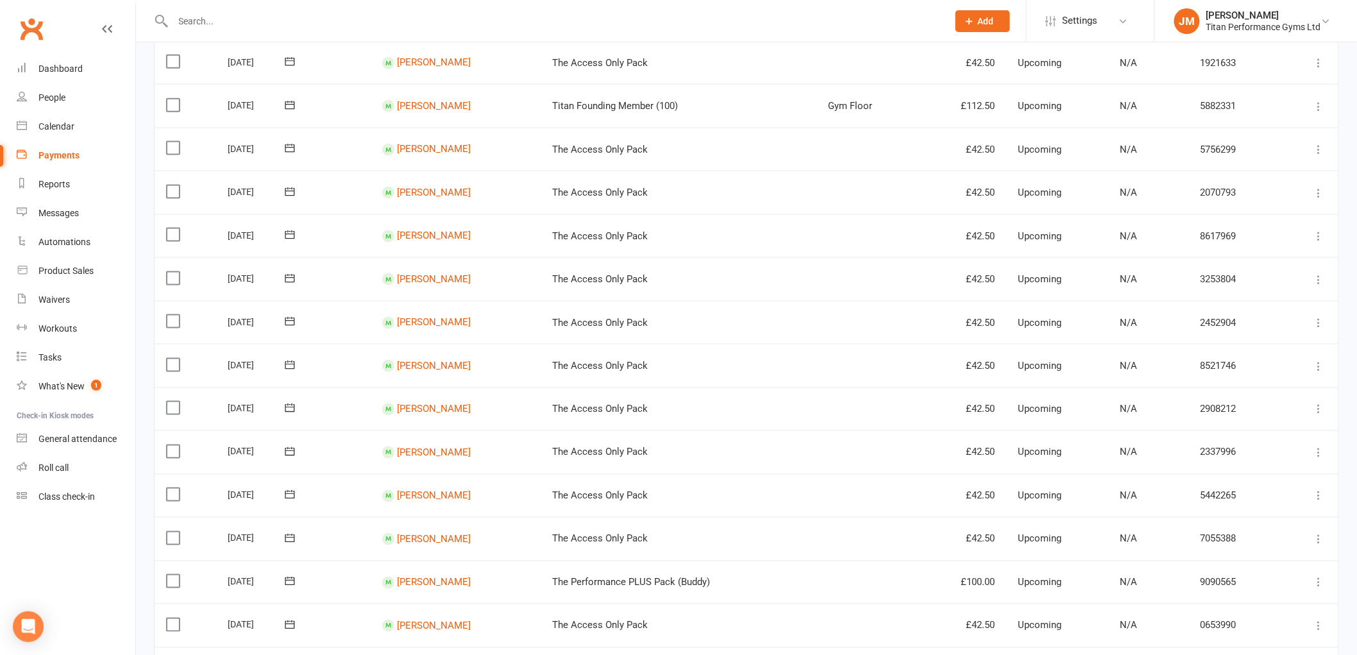
scroll to position [784, 0]
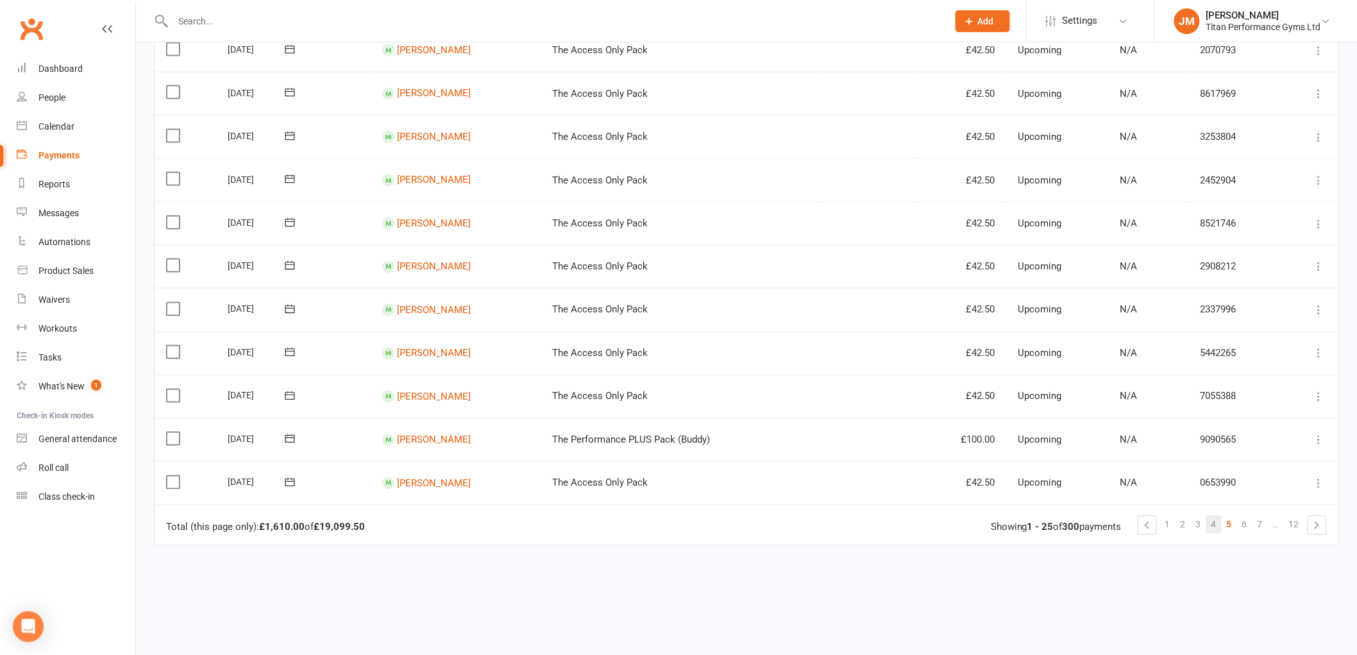
click at [1214, 522] on span "4" at bounding box center [1214, 525] width 5 height 18
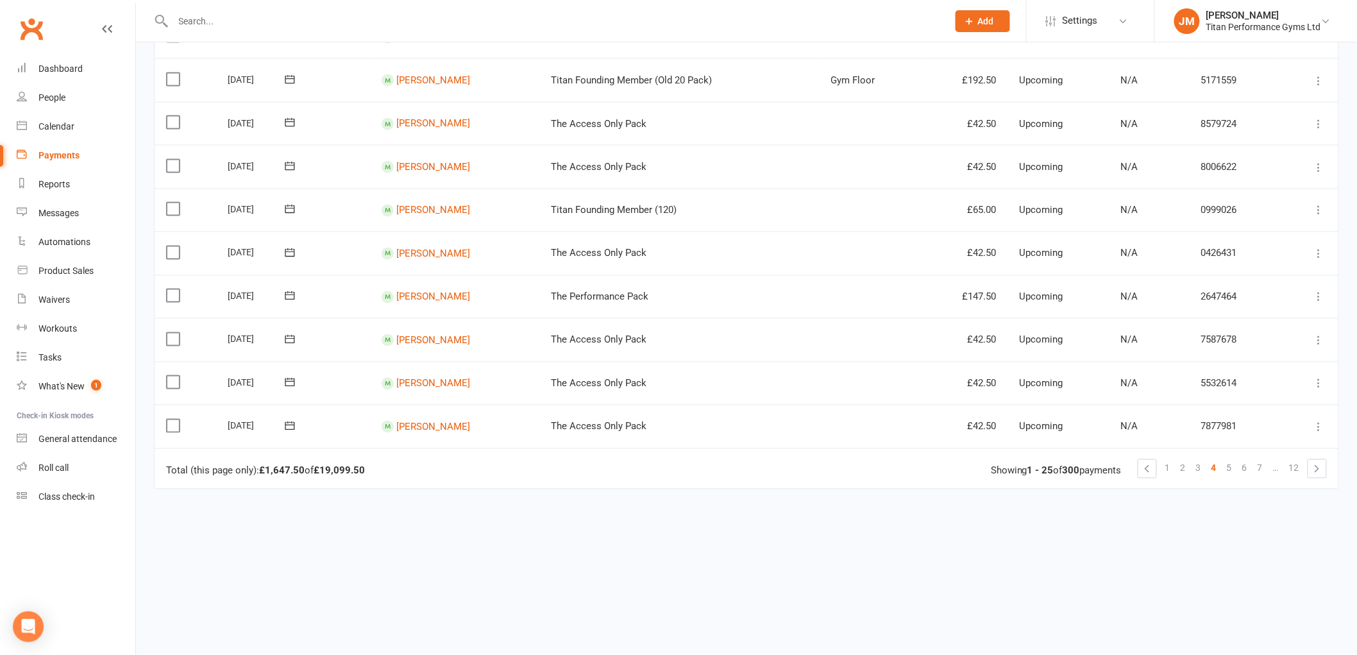
scroll to position [855, 0]
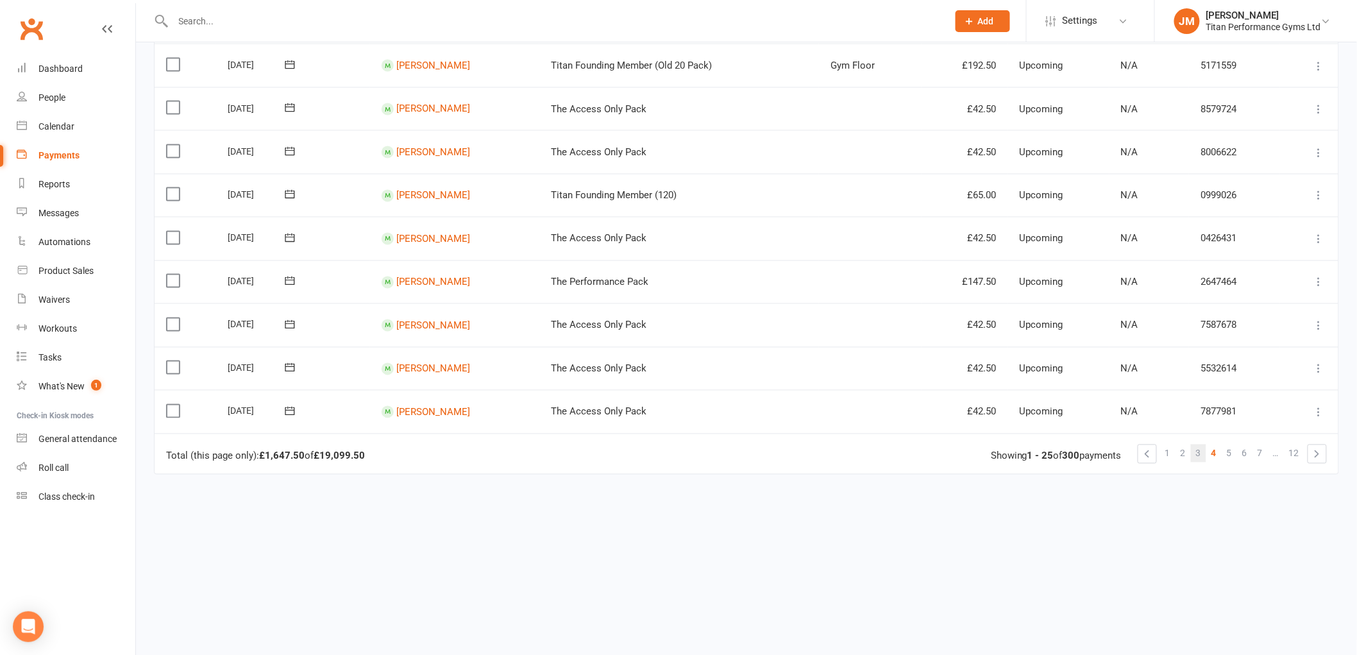
click at [1194, 451] on link "3" at bounding box center [1198, 454] width 15 height 18
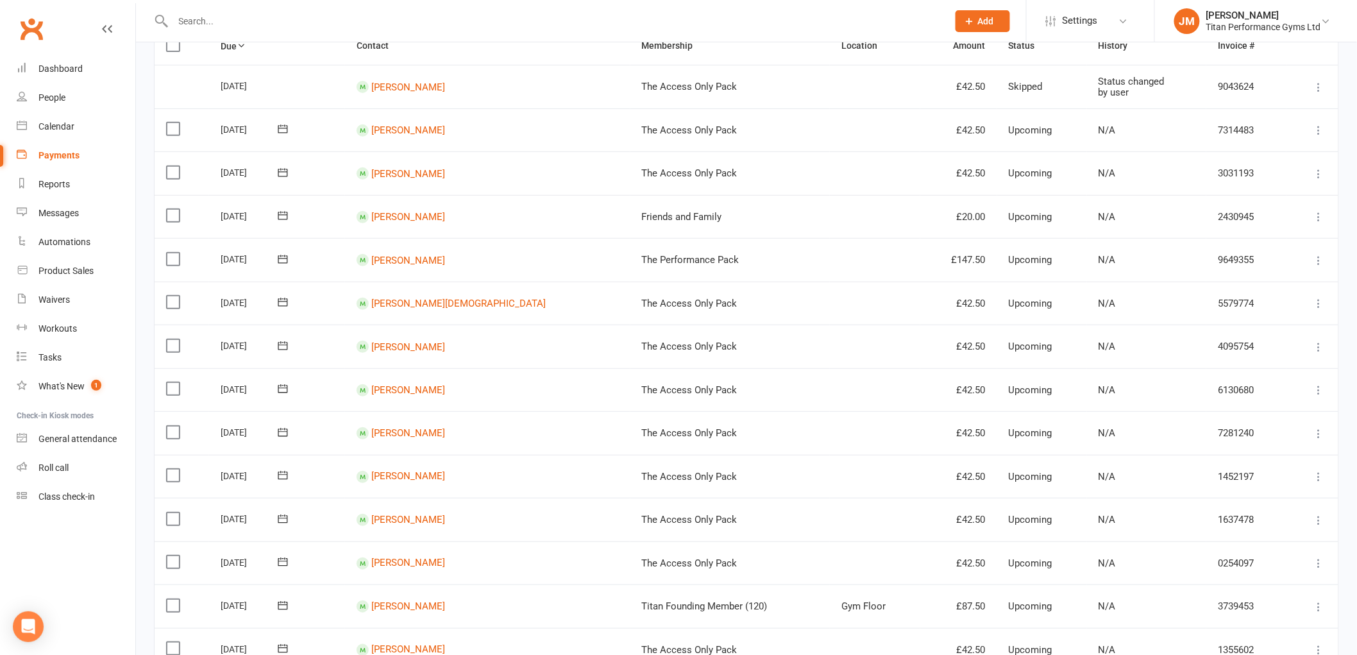
scroll to position [142, 0]
click at [445, 217] on link "[PERSON_NAME]" at bounding box center [408, 216] width 74 height 12
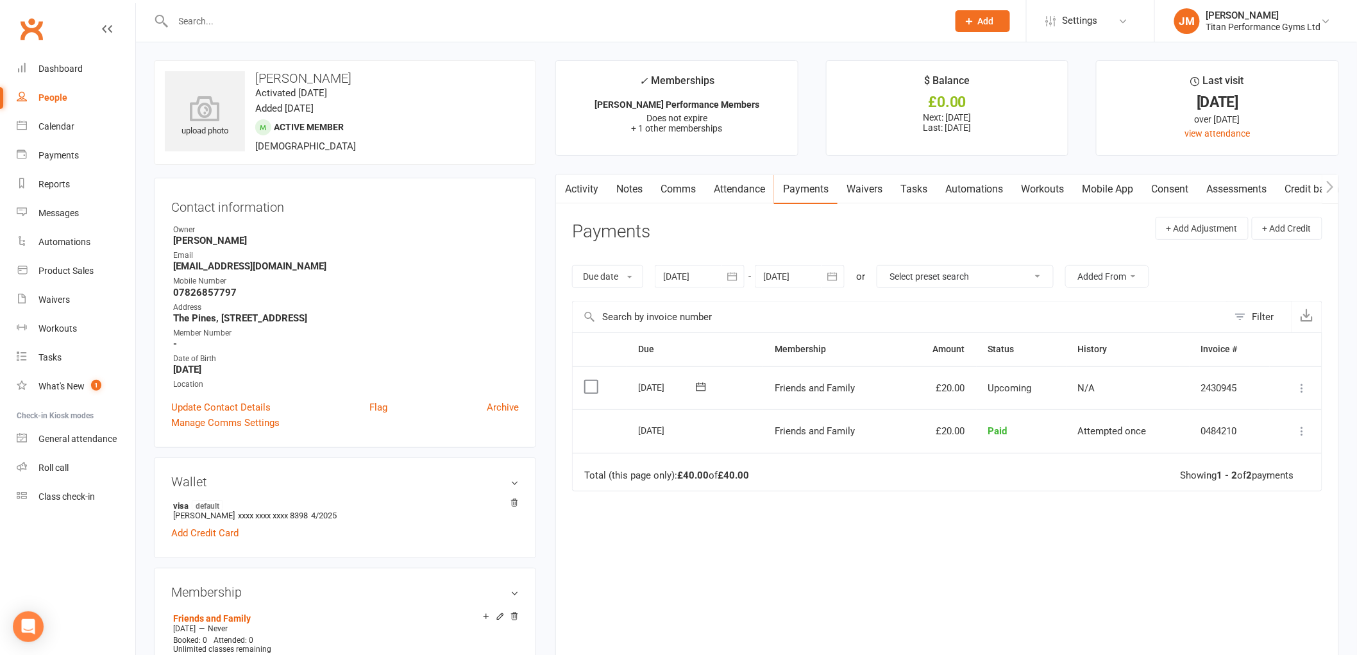
click at [593, 190] on link "Activity" at bounding box center [581, 189] width 51 height 30
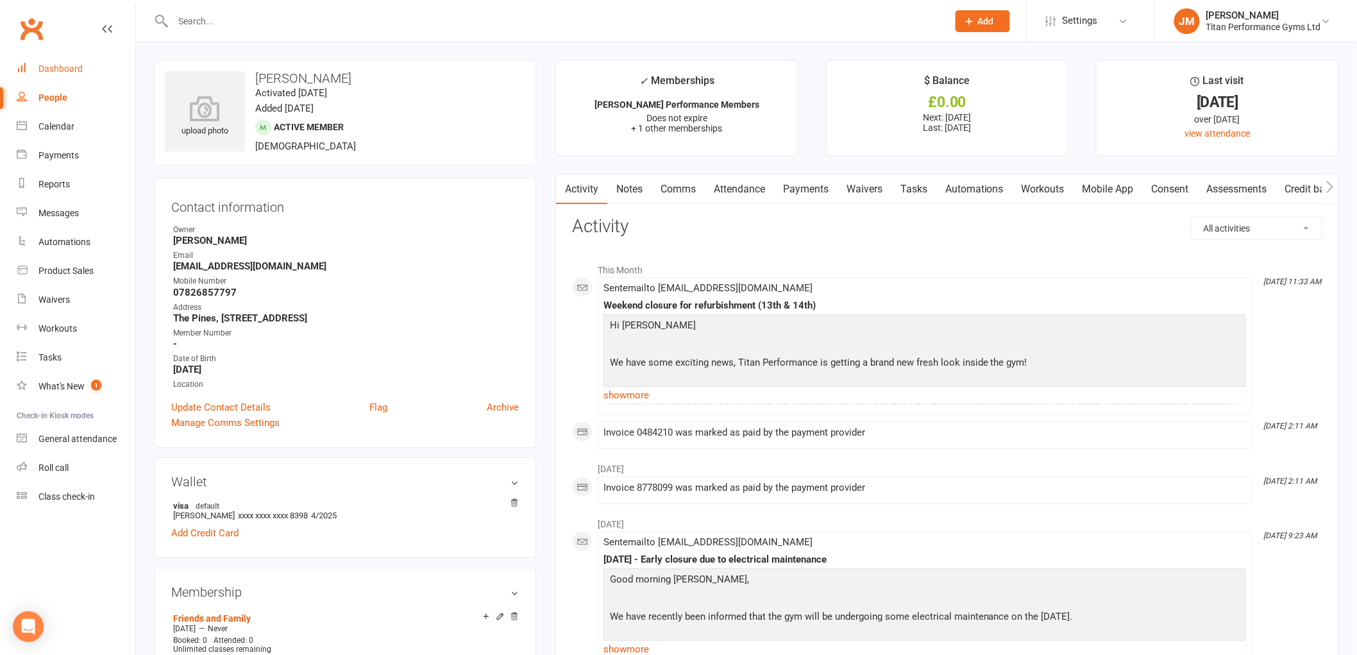
click at [87, 71] on link "Dashboard" at bounding box center [76, 69] width 119 height 29
